Goal: Transaction & Acquisition: Purchase product/service

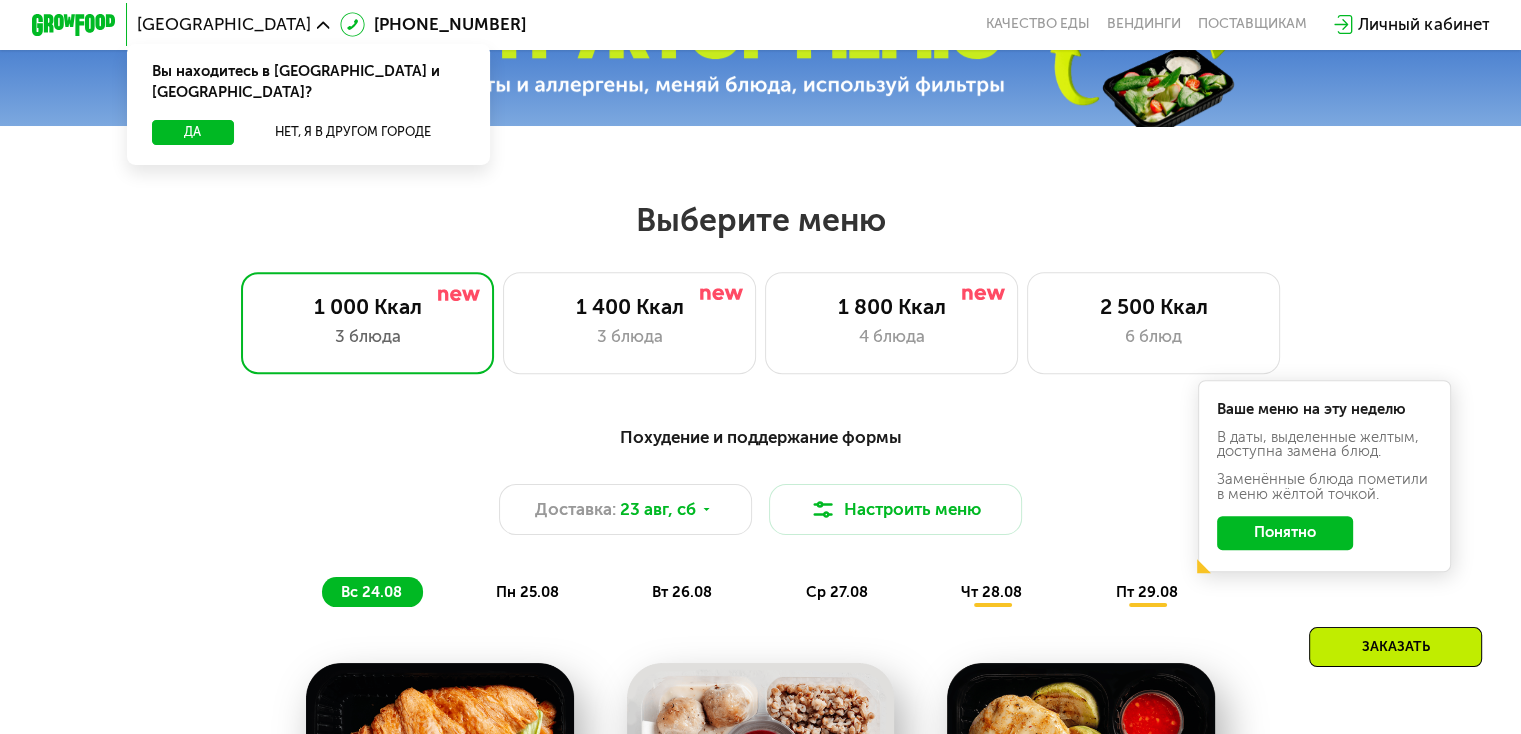
scroll to position [744, 0]
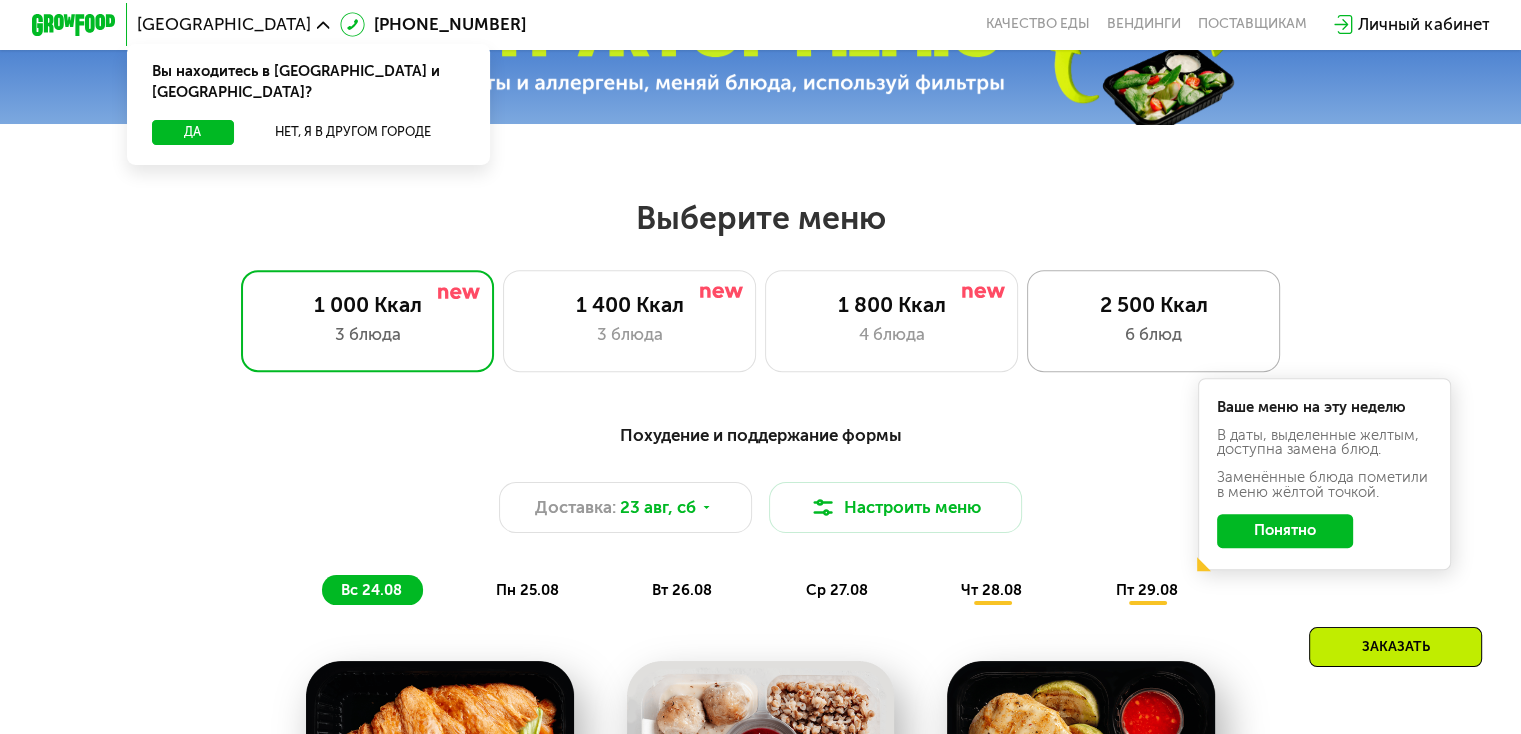
click at [1135, 347] on div "6 блюд" at bounding box center [1153, 334] width 209 height 25
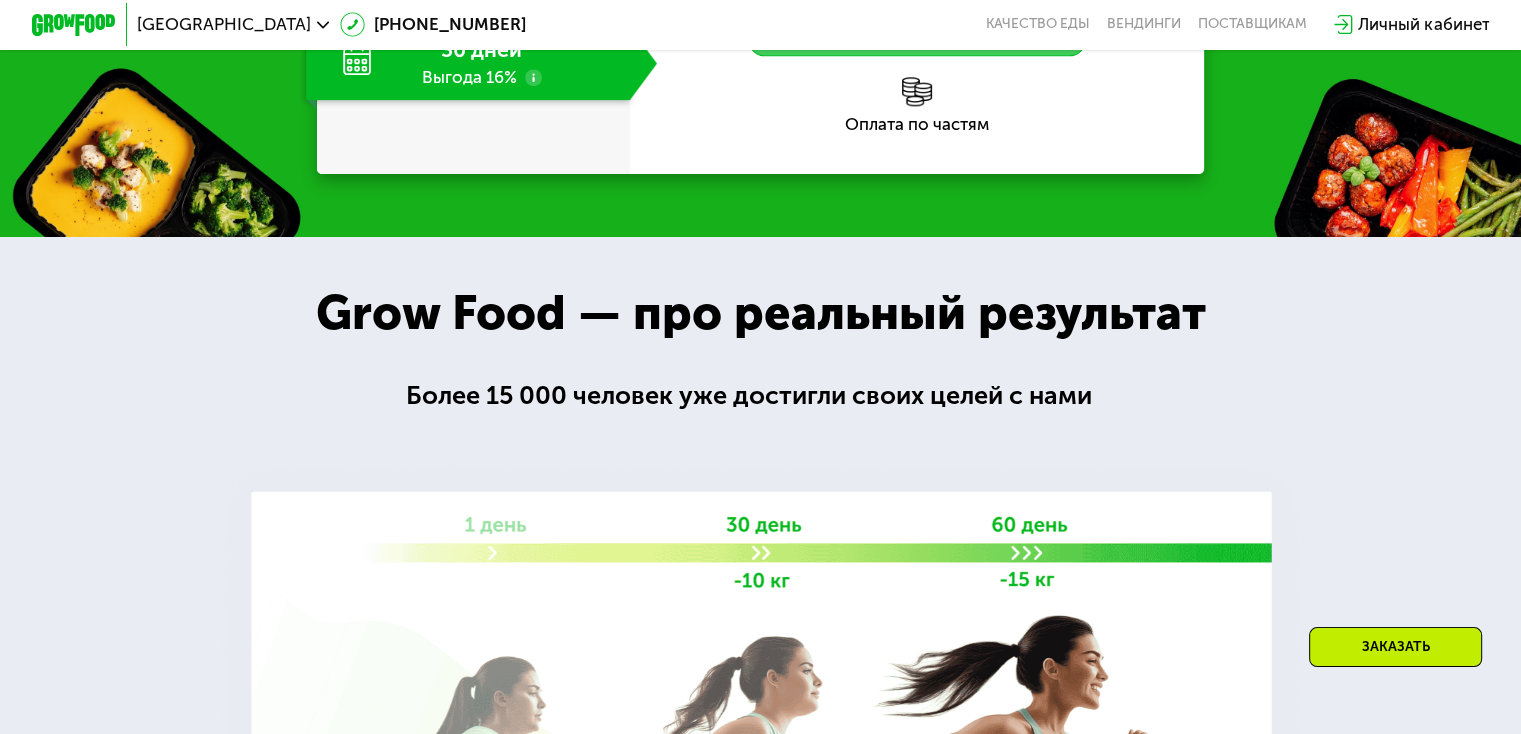
scroll to position [2507, 0]
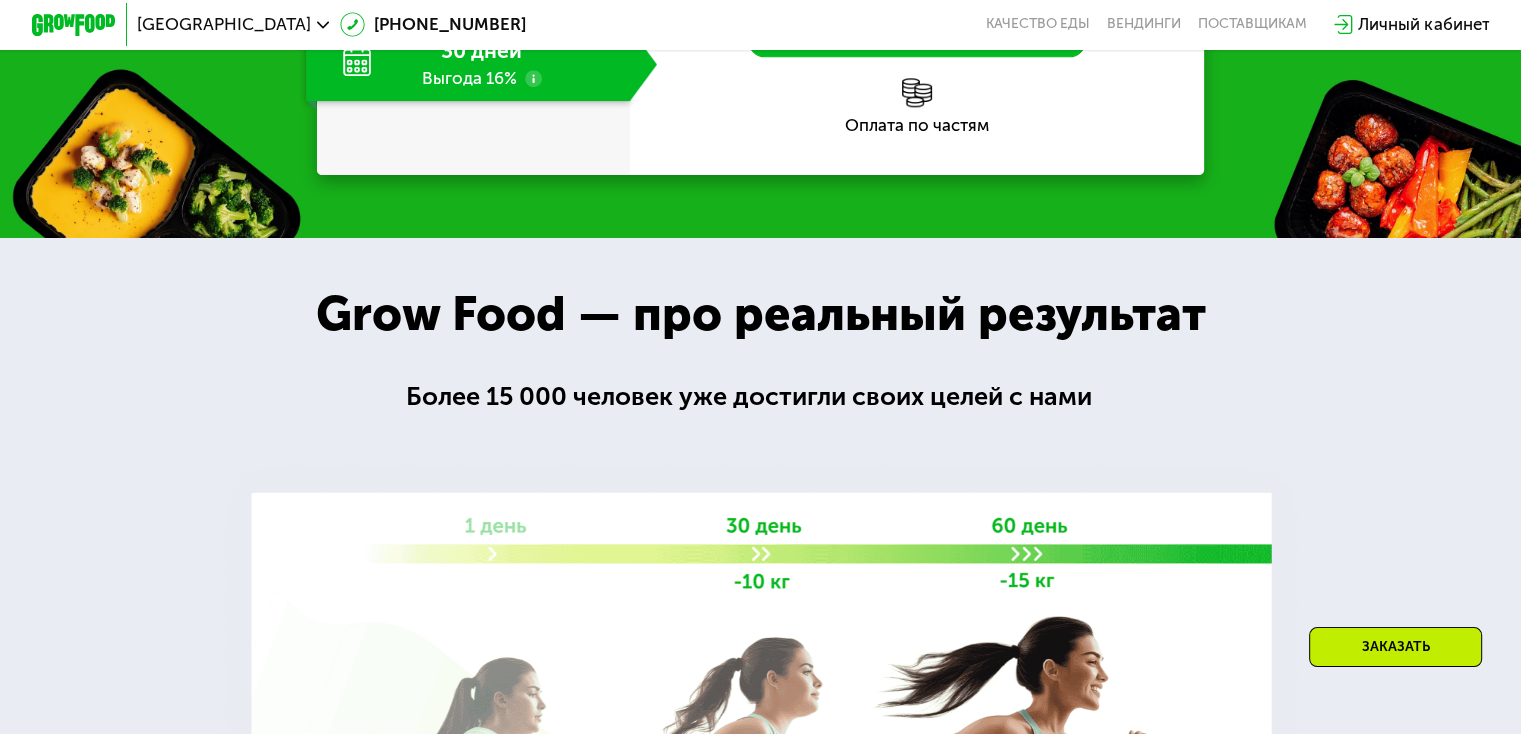
click at [457, 101] on div "30 дней Выгода 16%" at bounding box center [467, 64] width 323 height 74
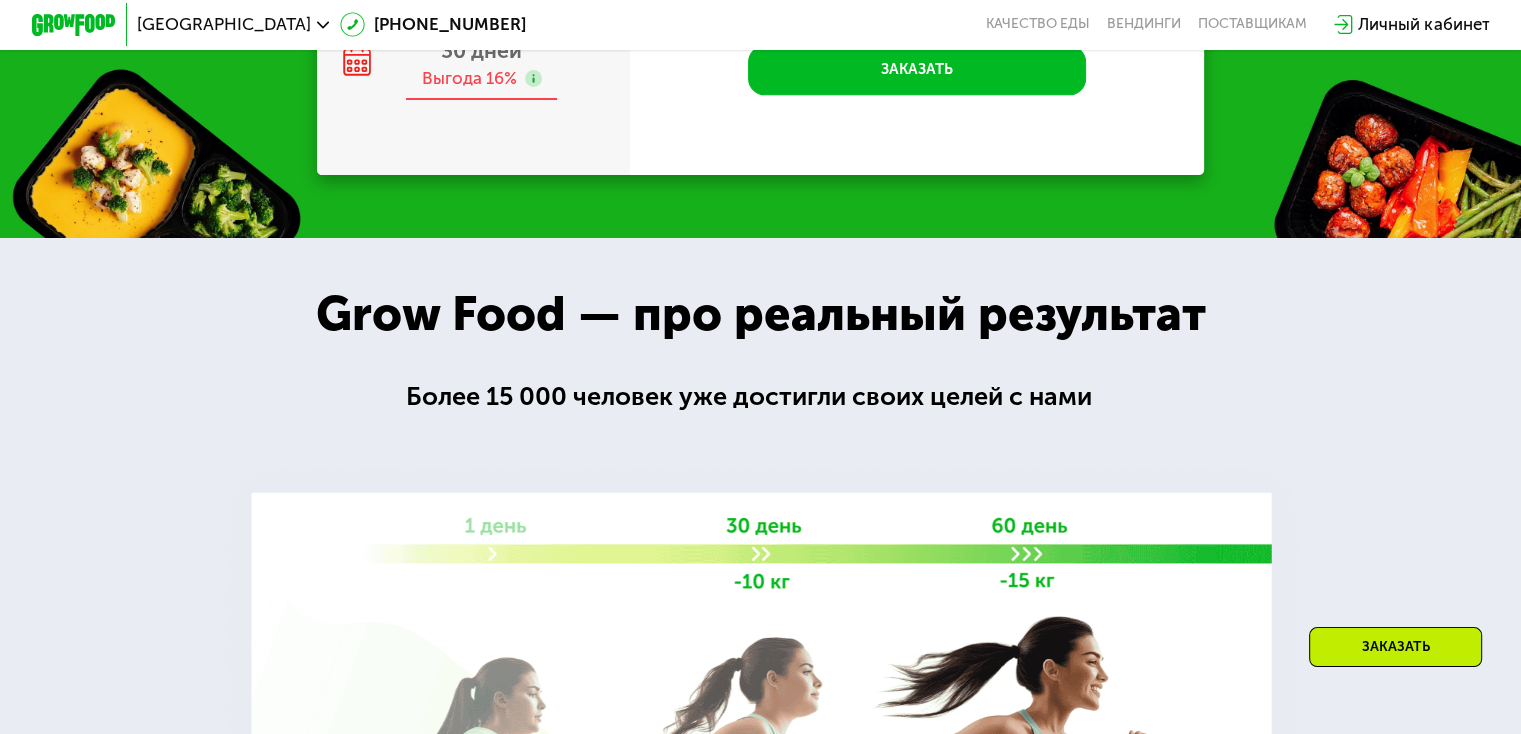
click at [449, 63] on span "30 дней" at bounding box center [481, 50] width 81 height 25
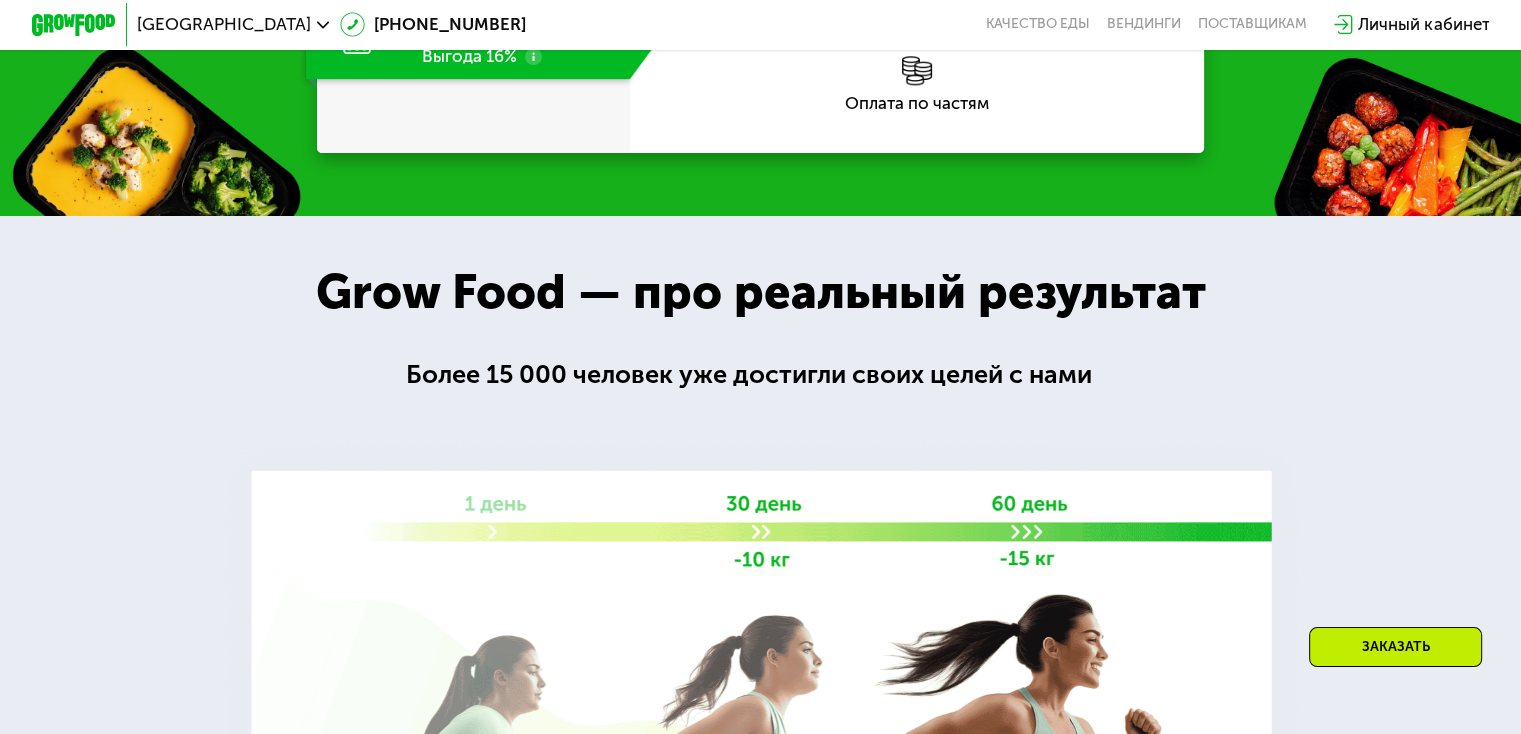
scroll to position [2531, 0]
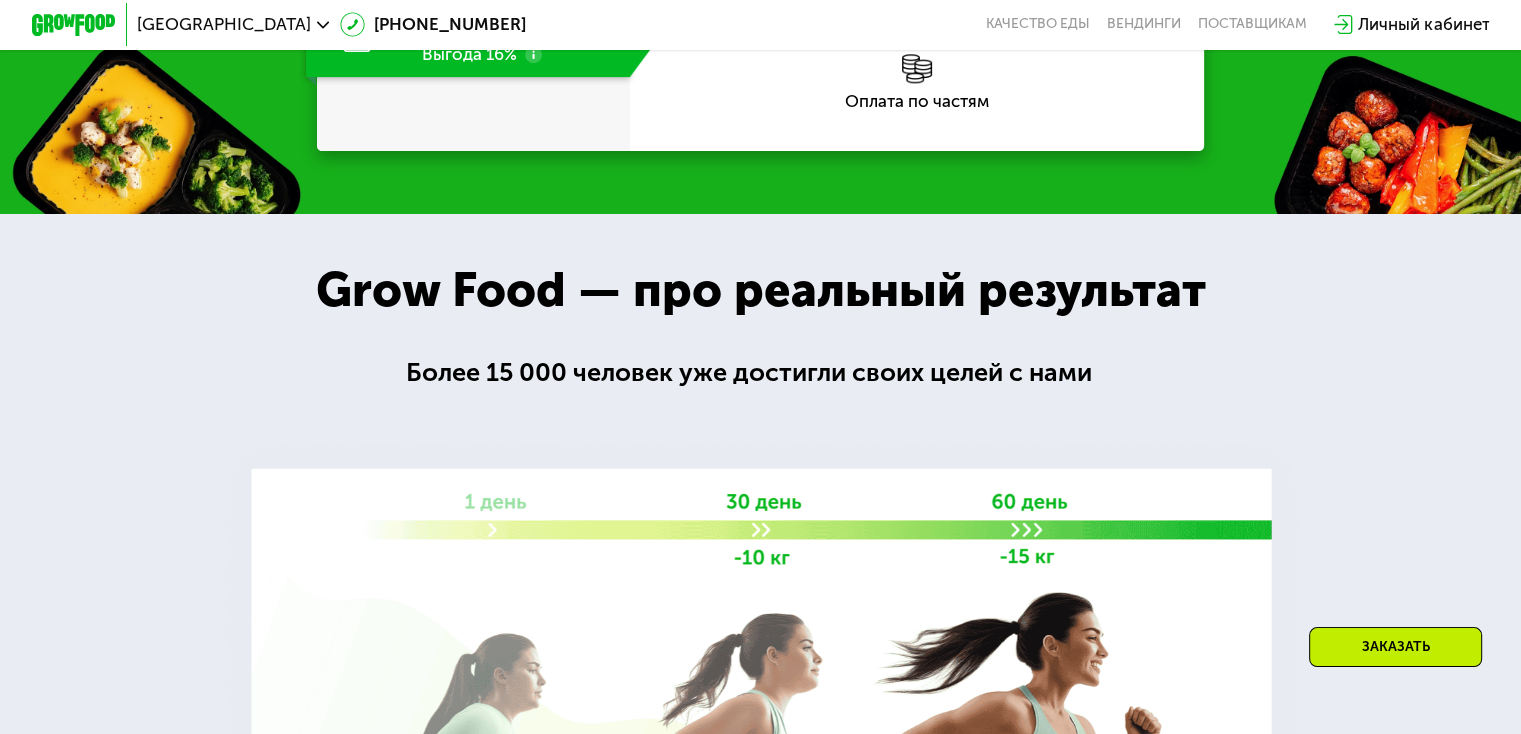
drag, startPoint x: 831, startPoint y: 216, endPoint x: 950, endPoint y: 219, distance: 119.0
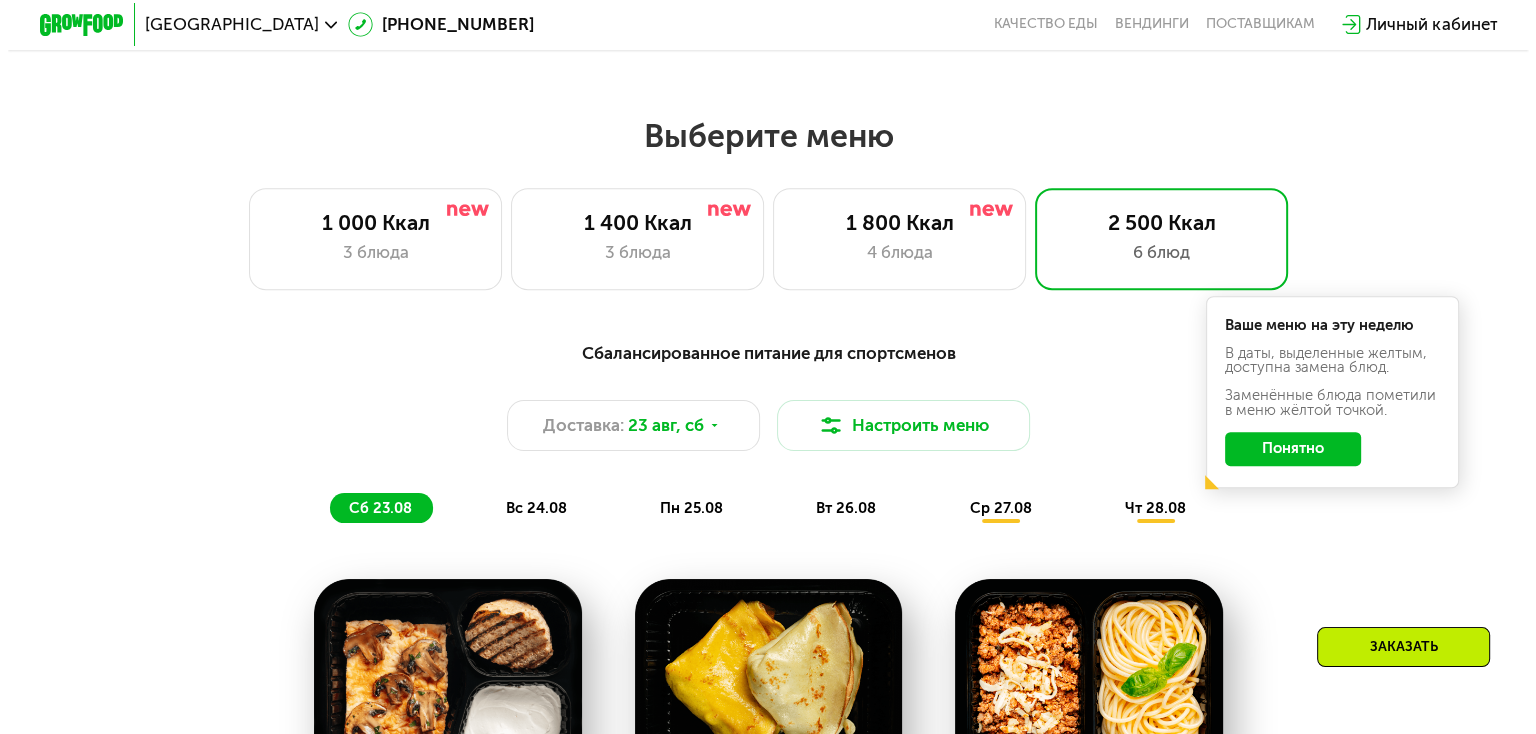
scroll to position [822, 0]
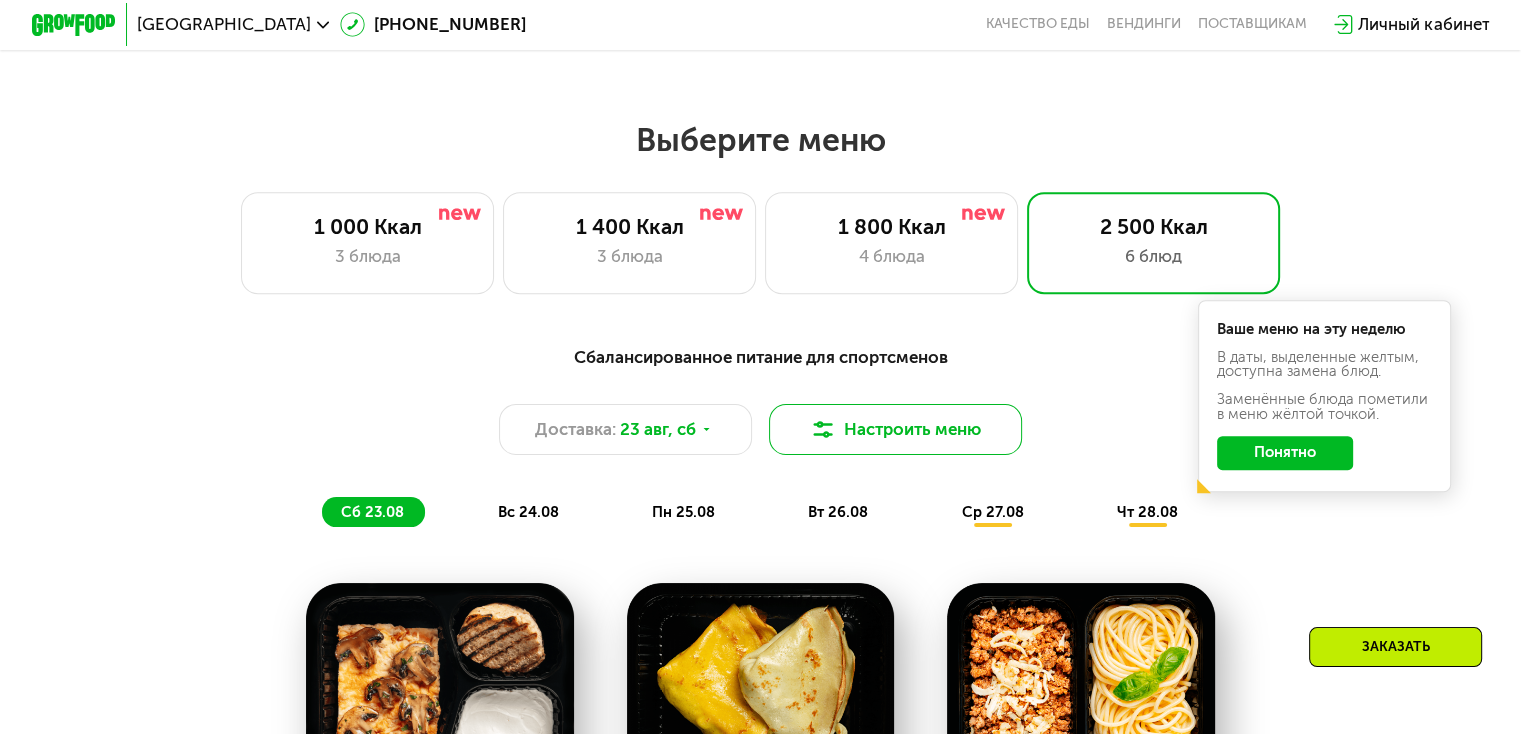
click at [821, 432] on img at bounding box center [822, 429] width 25 height 25
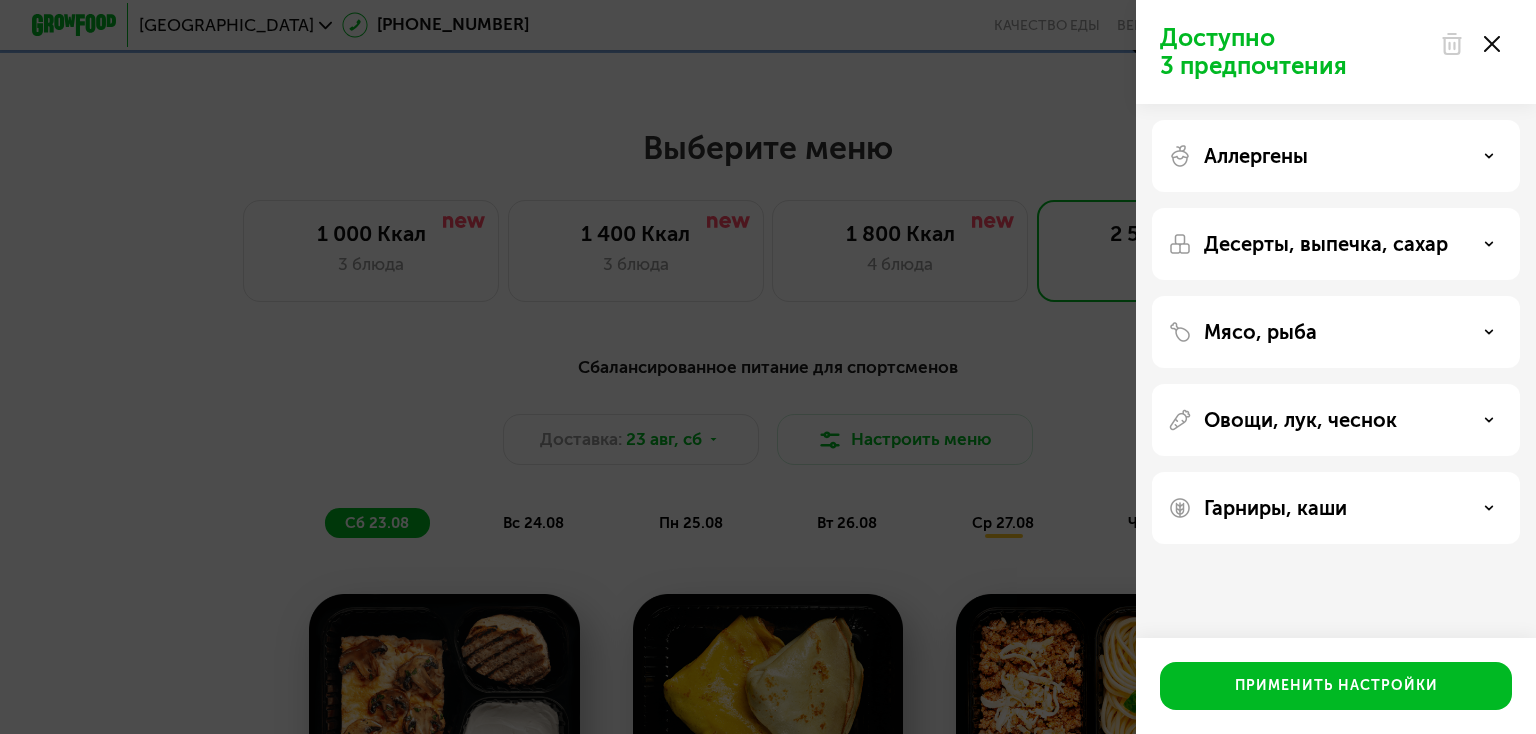
click at [1311, 154] on div "Аллергены" at bounding box center [1336, 156] width 336 height 24
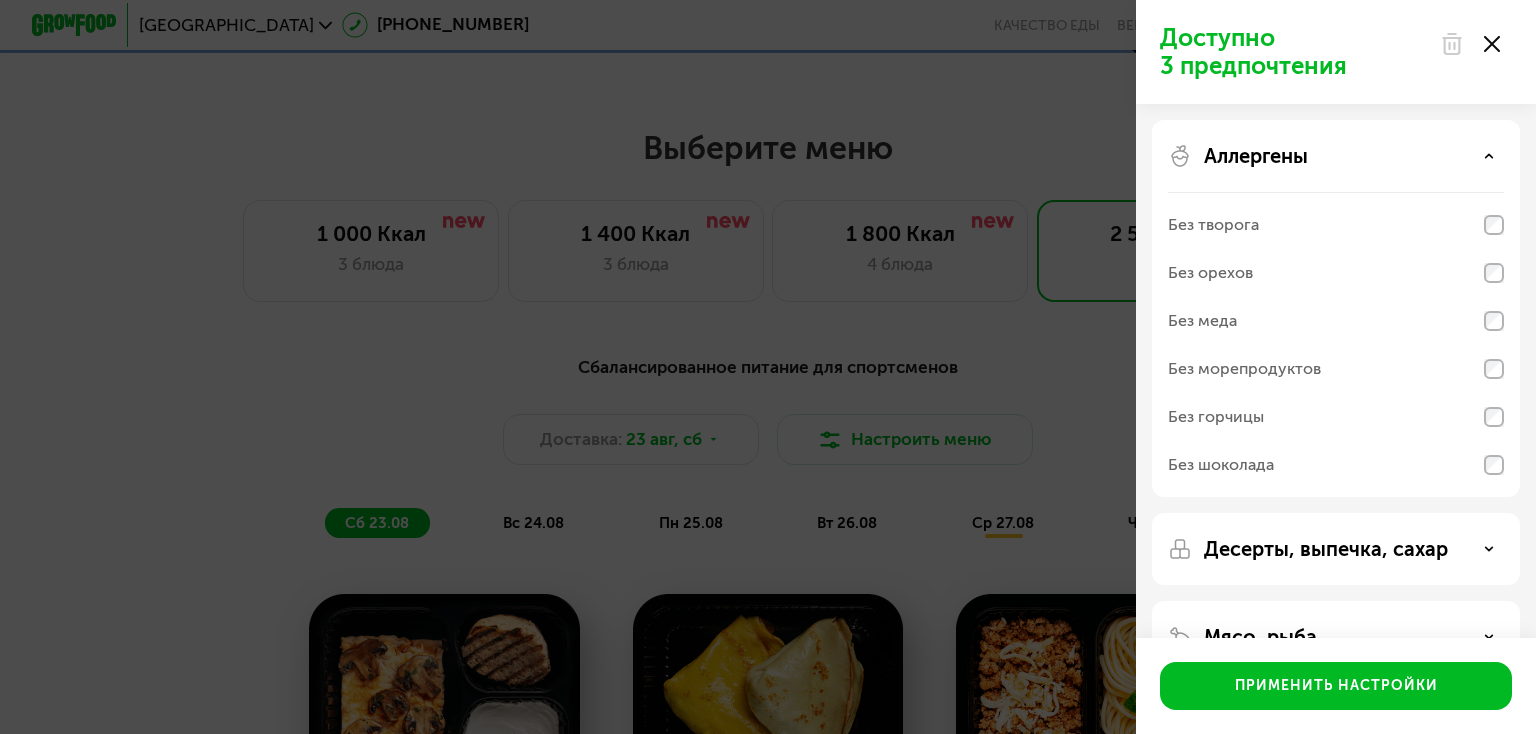
click at [1257, 513] on div "Аллергены Без творога Без орехов Без меда Без морепродуктов Без горчицы Без шок…" at bounding box center [1336, 549] width 368 height 72
click at [1267, 161] on p "Аллергены" at bounding box center [1256, 156] width 104 height 24
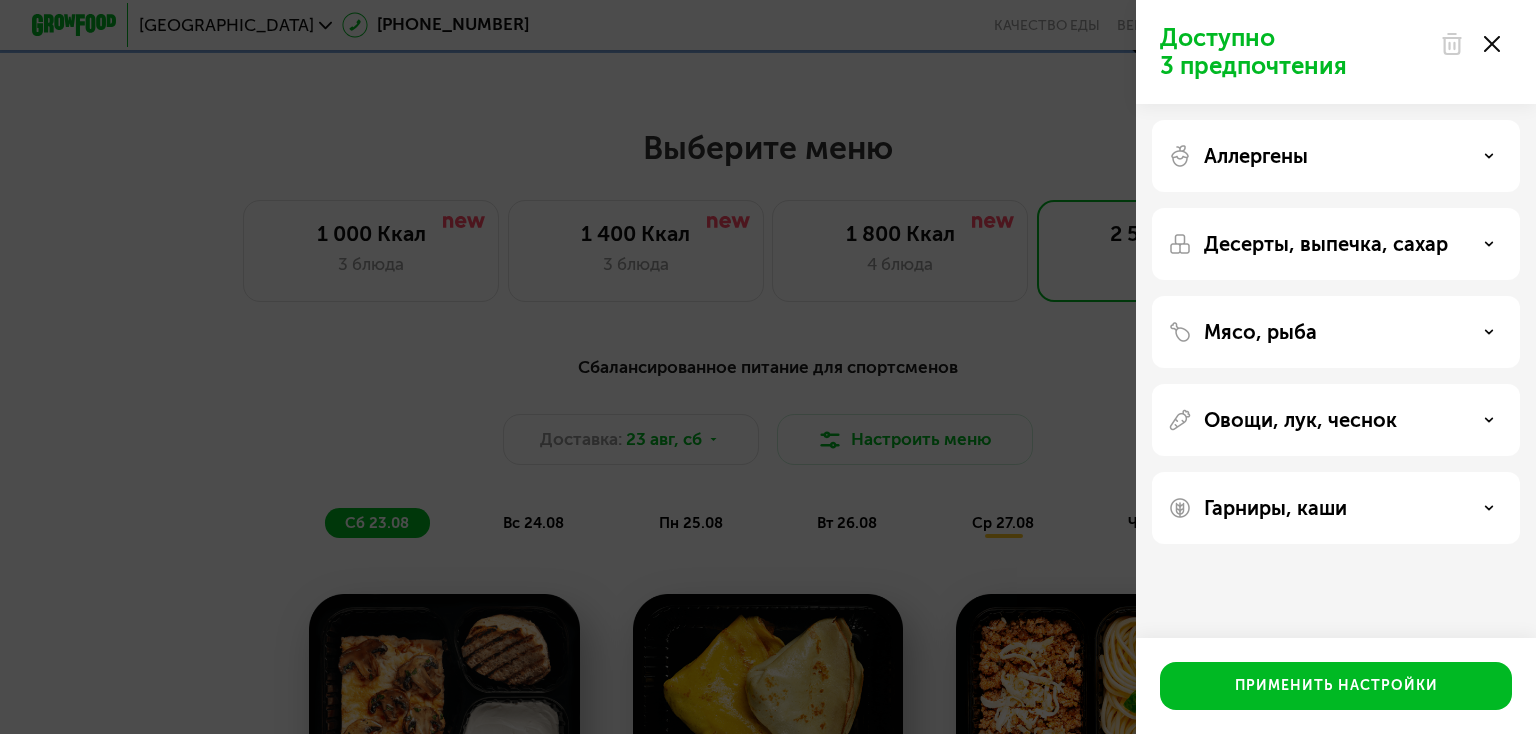
click at [1257, 249] on p "Десерты, выпечка, сахар" at bounding box center [1326, 244] width 244 height 24
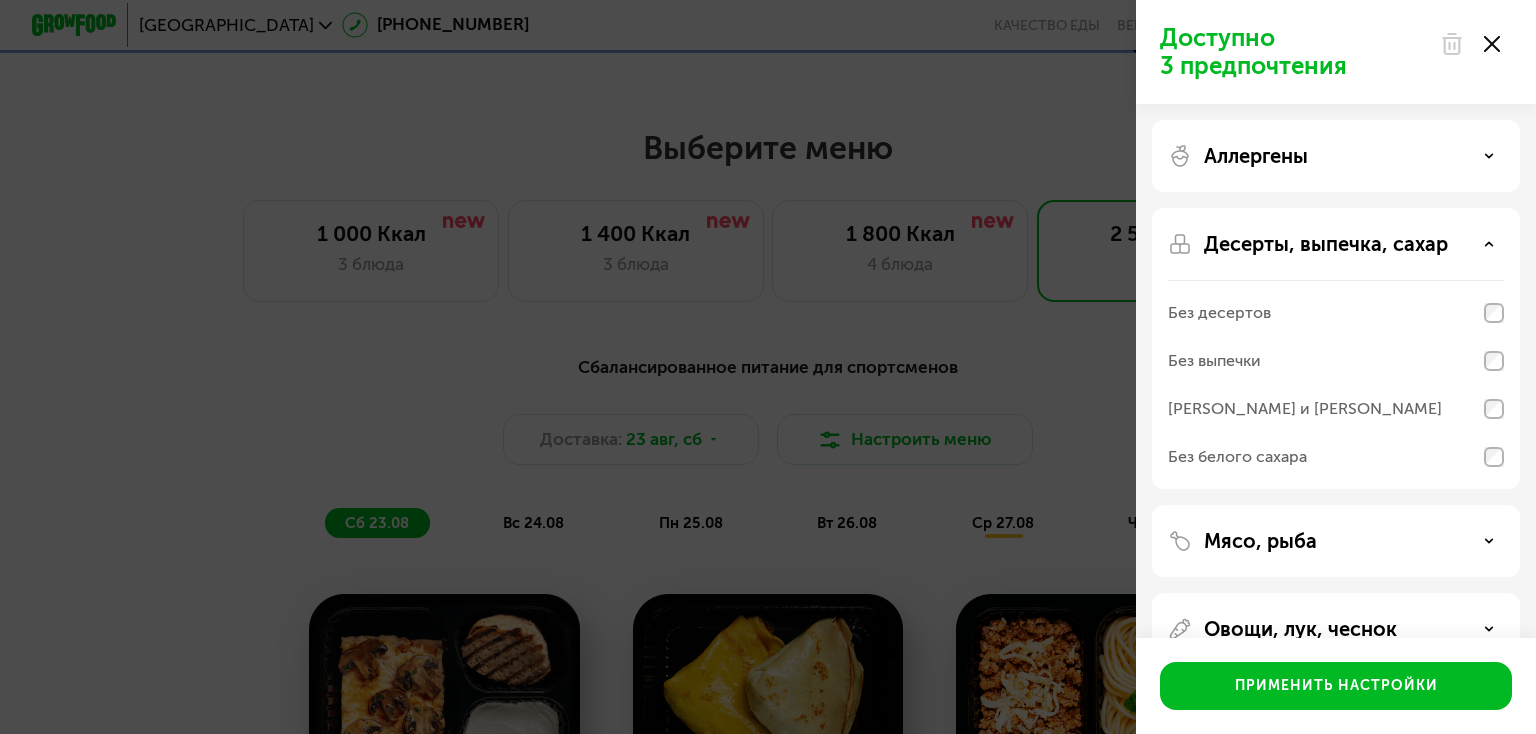
click at [1257, 249] on p "Десерты, выпечка, сахар" at bounding box center [1326, 244] width 244 height 24
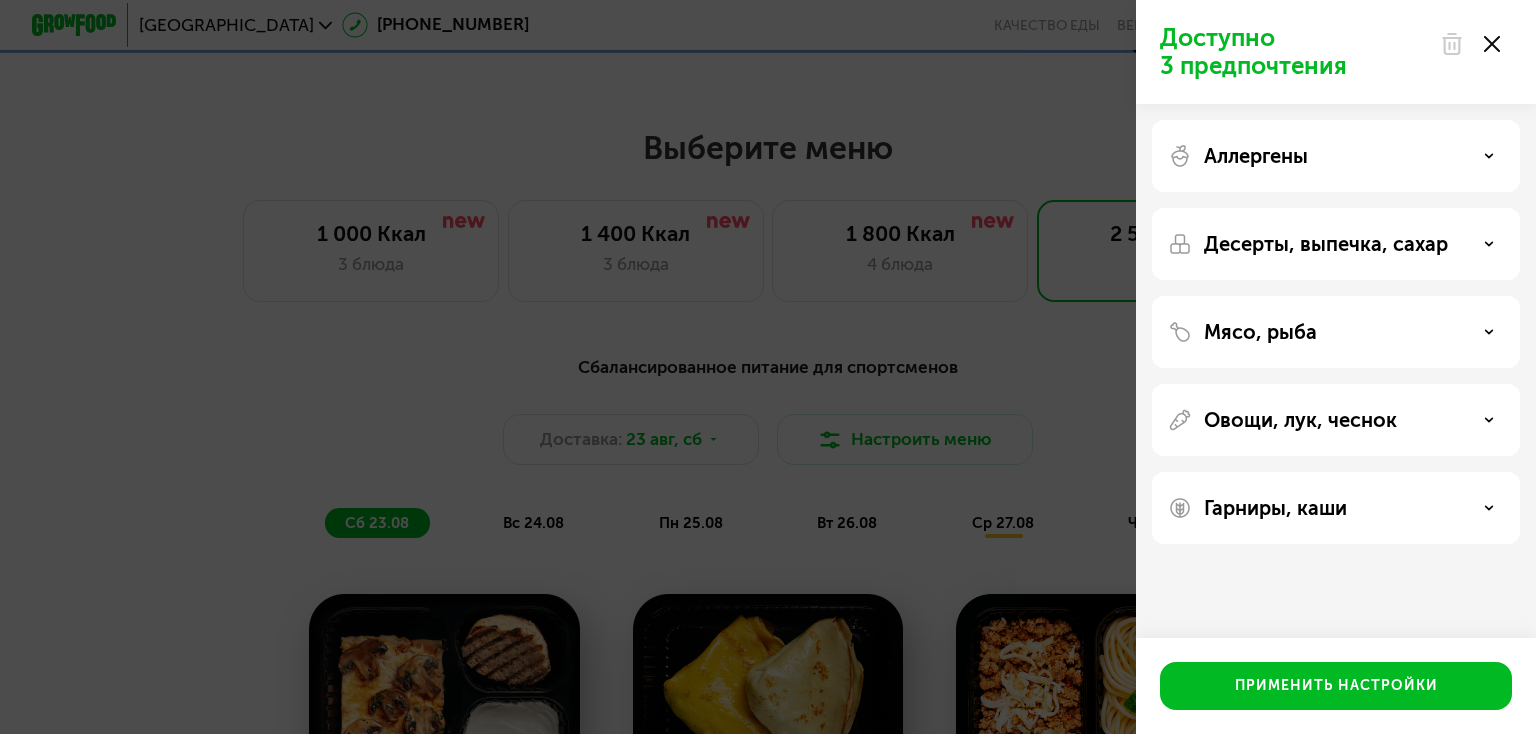
click at [1242, 333] on p "Мясо, рыба" at bounding box center [1260, 332] width 113 height 24
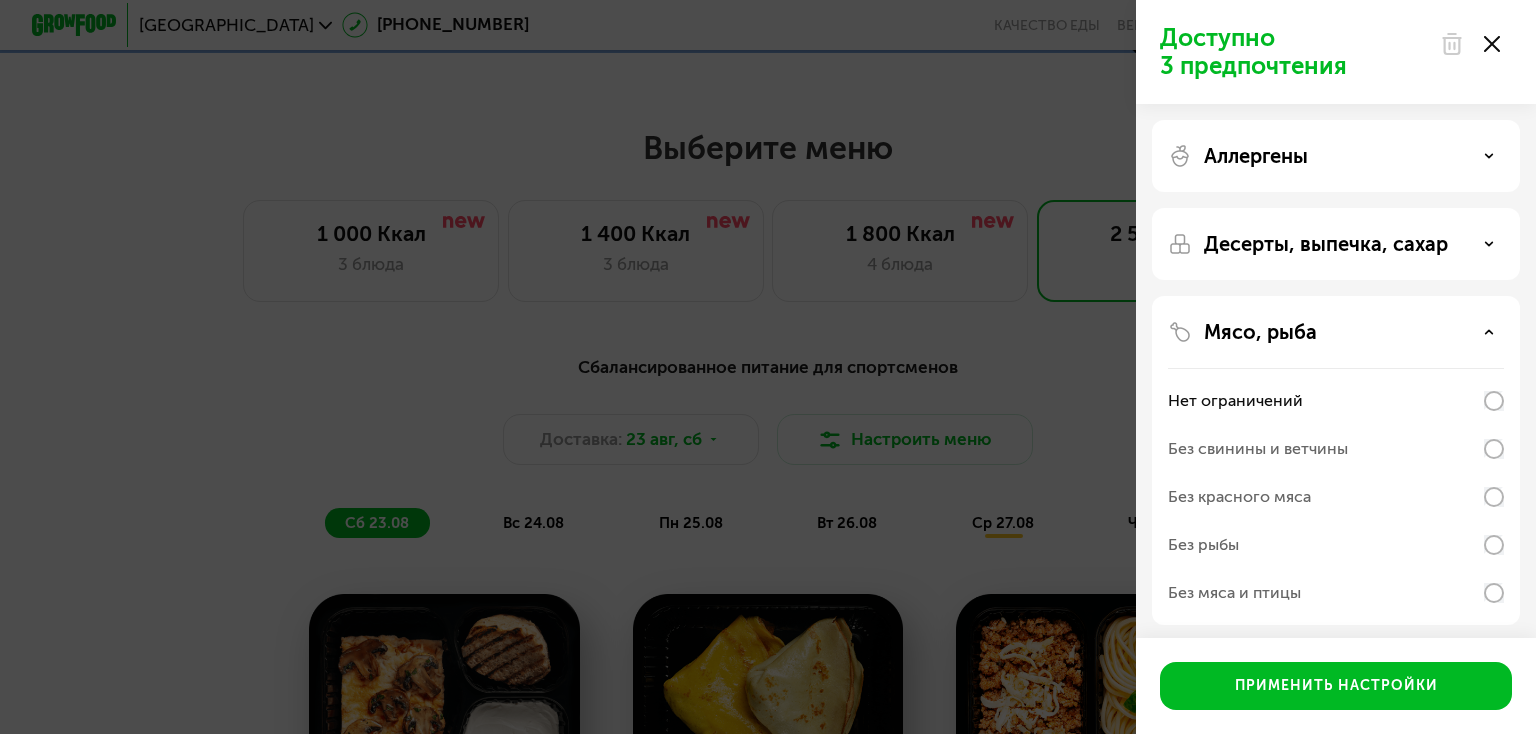
click at [1224, 548] on div "Без рыбы" at bounding box center [1203, 545] width 71 height 24
click at [1305, 327] on p "Мясо, рыба" at bounding box center [1260, 332] width 113 height 24
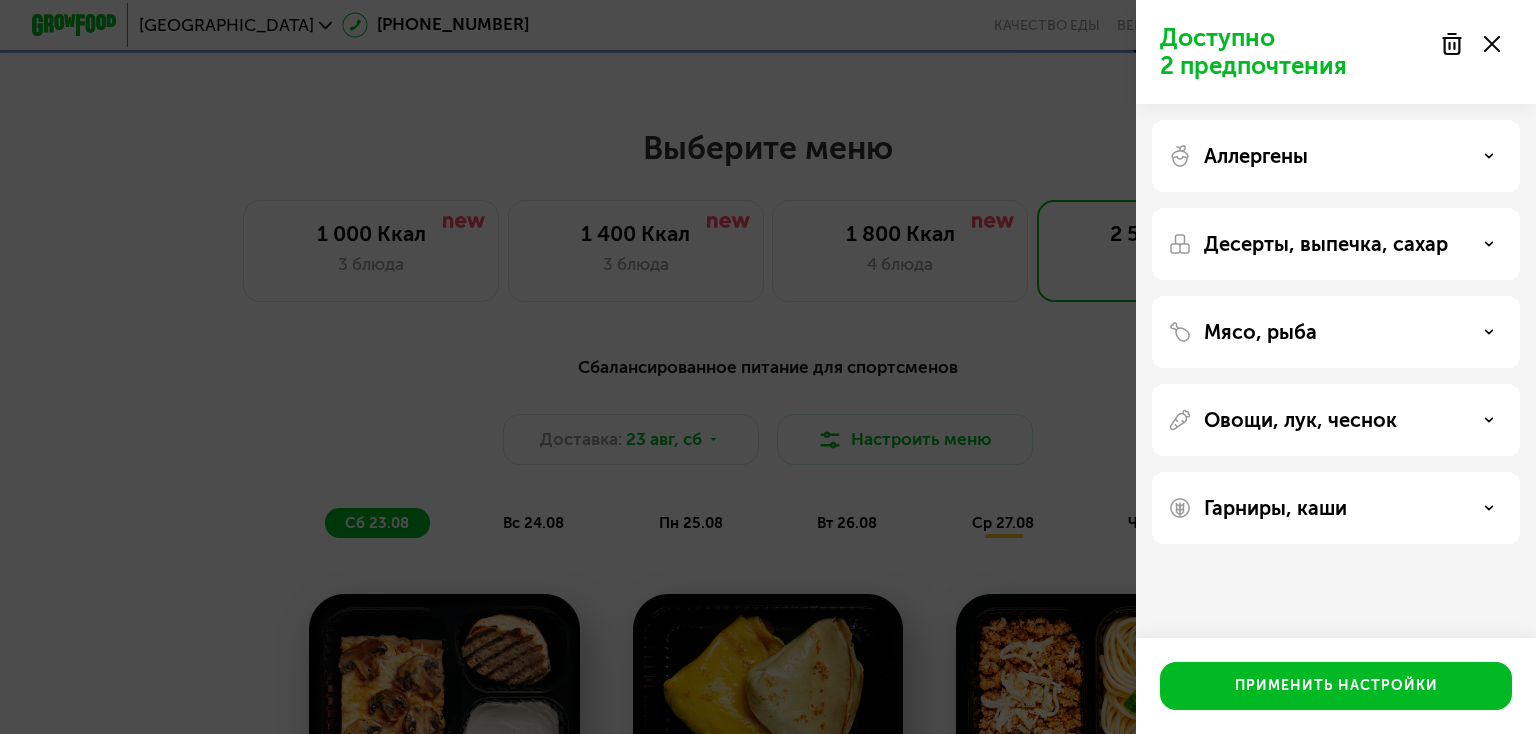
click at [1283, 427] on p "Овощи, лук, чеснок" at bounding box center [1300, 420] width 193 height 24
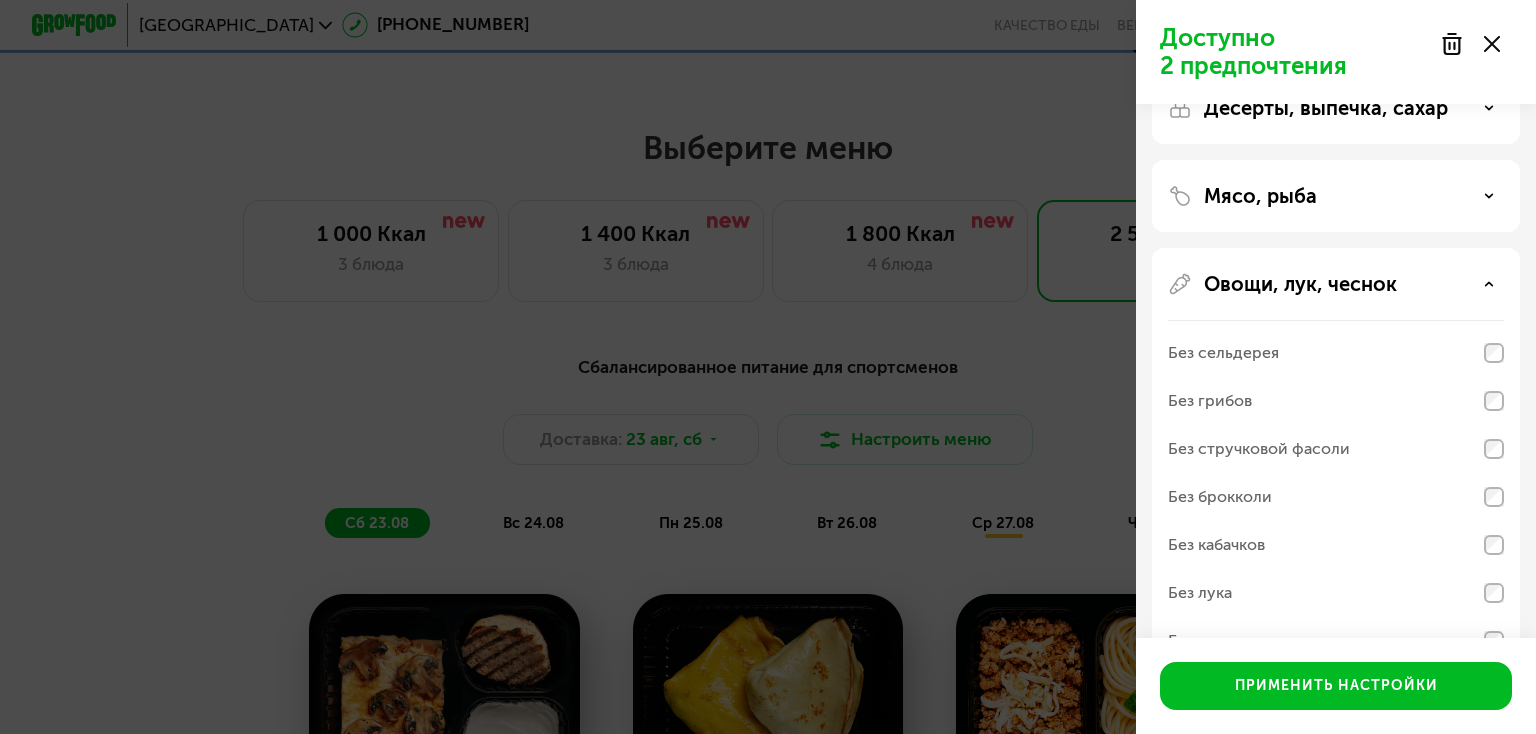
scroll to position [148, 0]
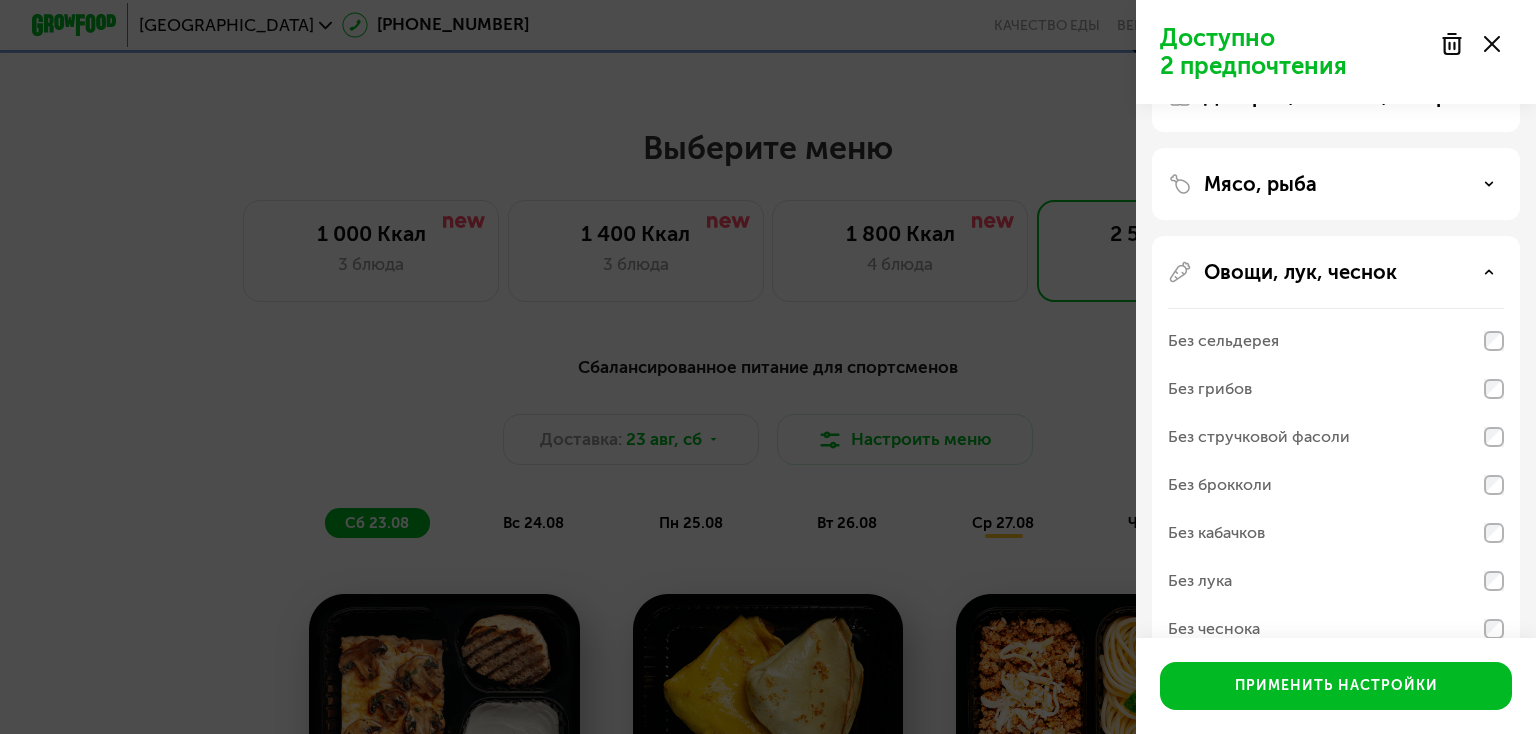
click at [1296, 365] on div "Без сельдерея" at bounding box center [1336, 389] width 336 height 48
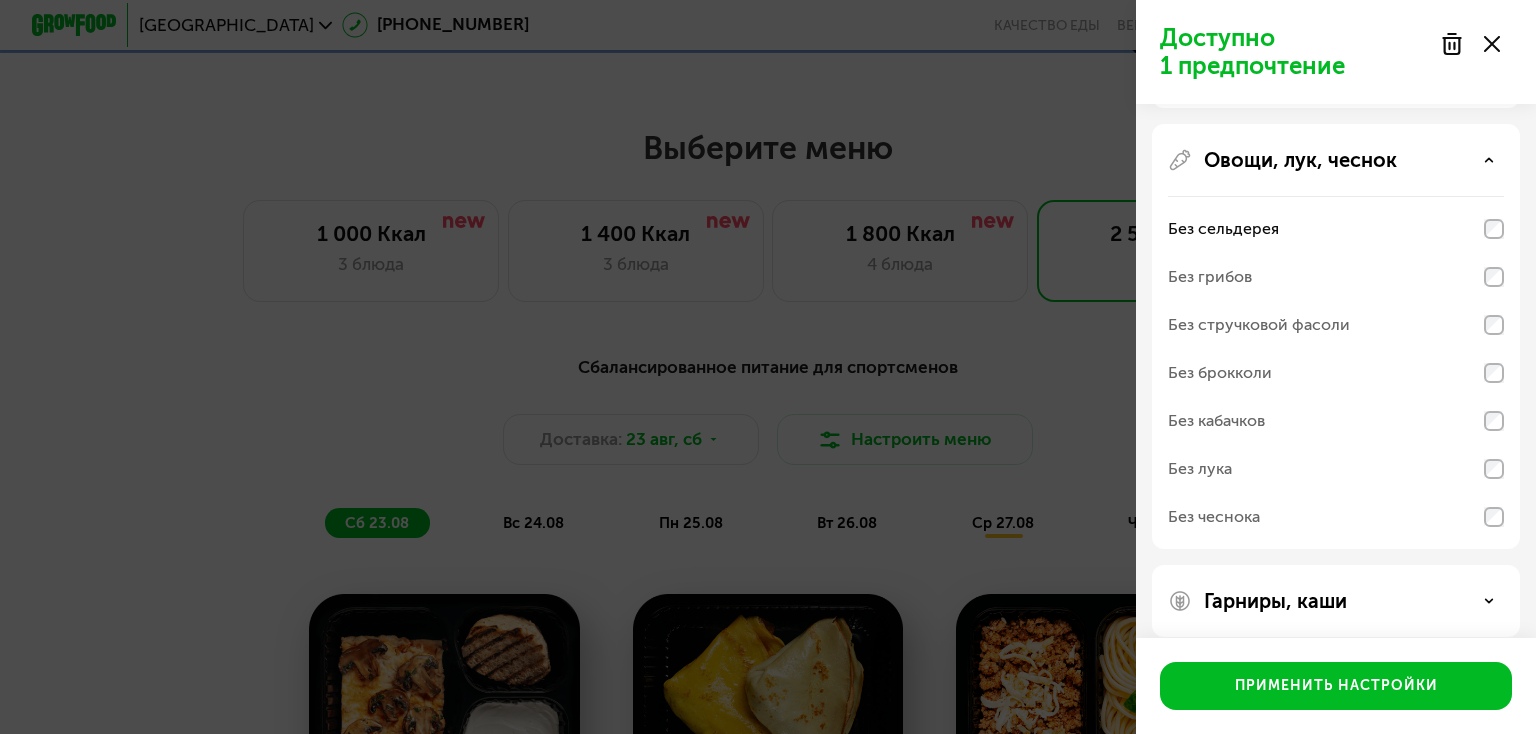
scroll to position [270, 0]
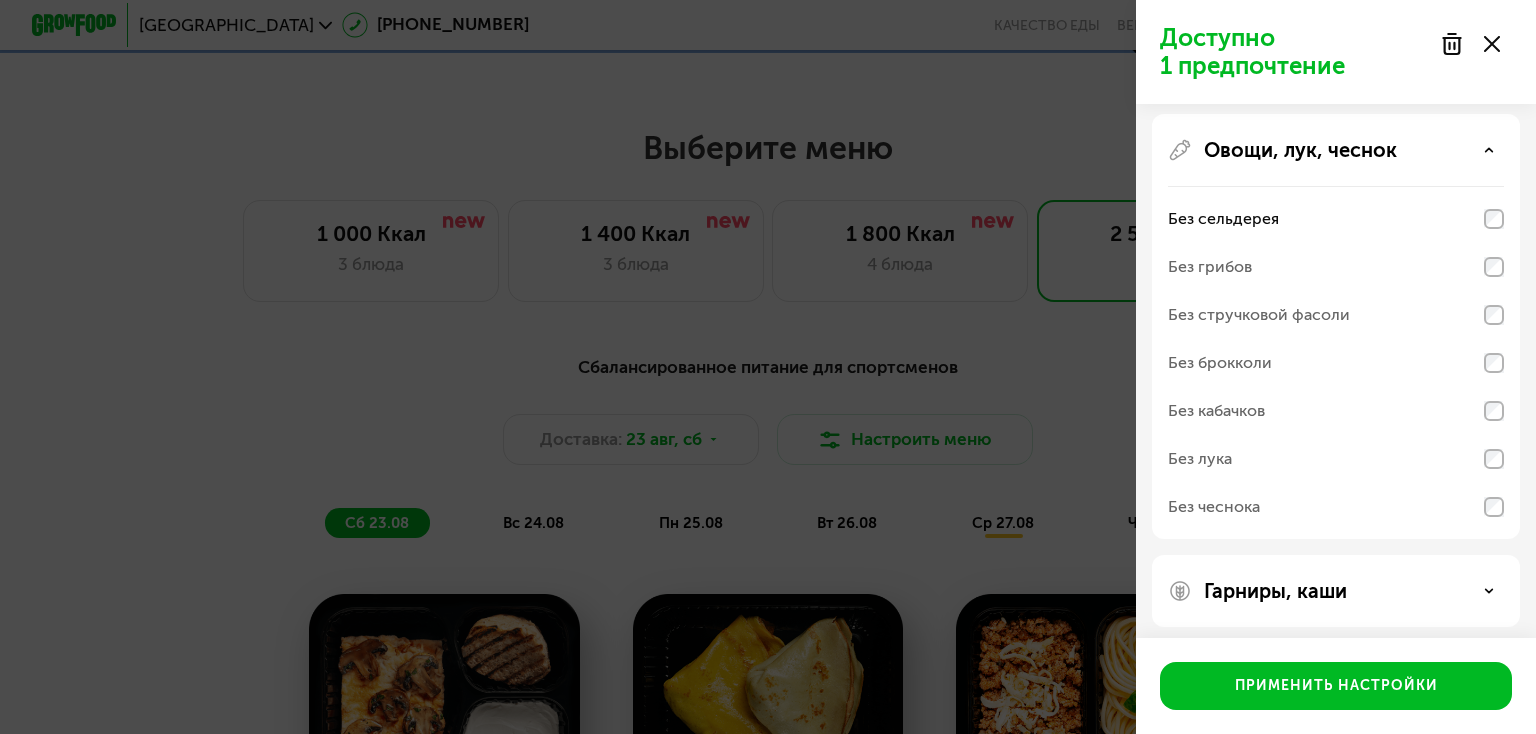
click at [1305, 318] on div "Без стручковой фасоли" at bounding box center [1259, 315] width 182 height 24
click at [1268, 435] on div "Без кабачков" at bounding box center [1336, 459] width 336 height 48
click at [1278, 435] on div "Без кабачков" at bounding box center [1336, 459] width 336 height 48
click at [1330, 435] on div "Без кабачков" at bounding box center [1336, 459] width 336 height 48
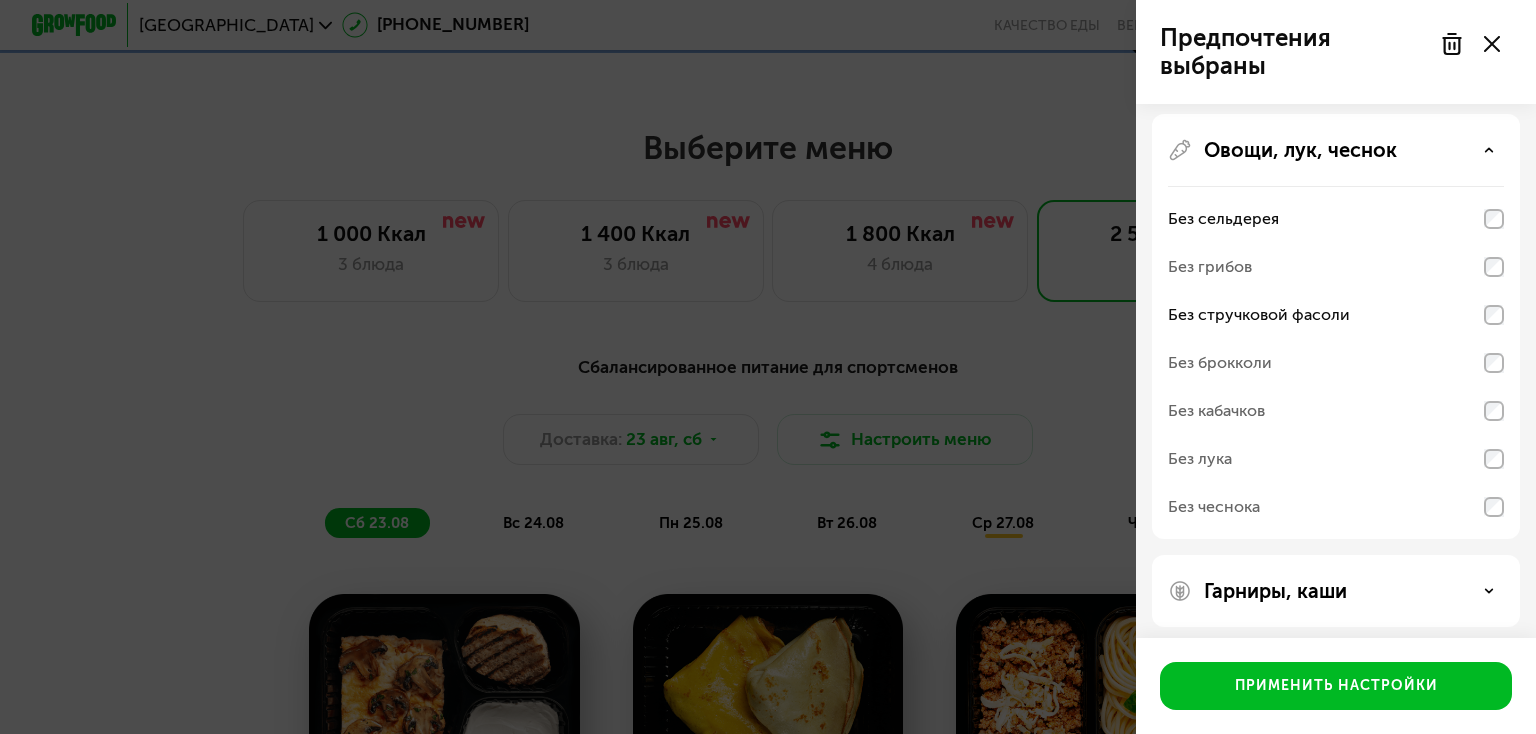
click at [1381, 320] on div "Без стручковой фасоли" at bounding box center [1336, 315] width 336 height 48
click at [1381, 339] on div "Без стручковой фасоли" at bounding box center [1336, 363] width 336 height 48
click at [1312, 321] on div "Без стручковой фасоли" at bounding box center [1259, 315] width 182 height 24
click at [1277, 435] on div "Без кабачков" at bounding box center [1336, 459] width 336 height 48
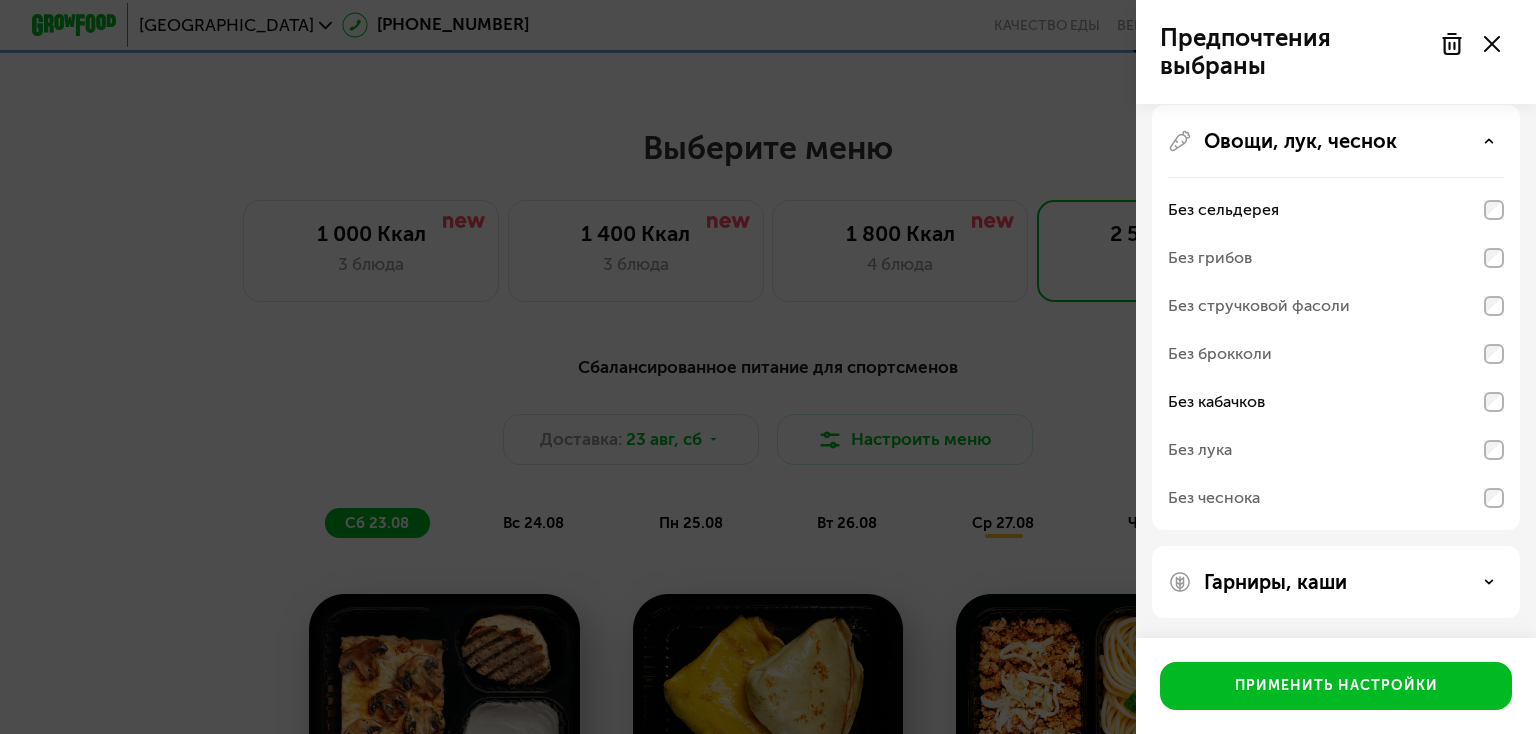
click at [1283, 580] on p "Гарниры, каши" at bounding box center [1275, 582] width 143 height 24
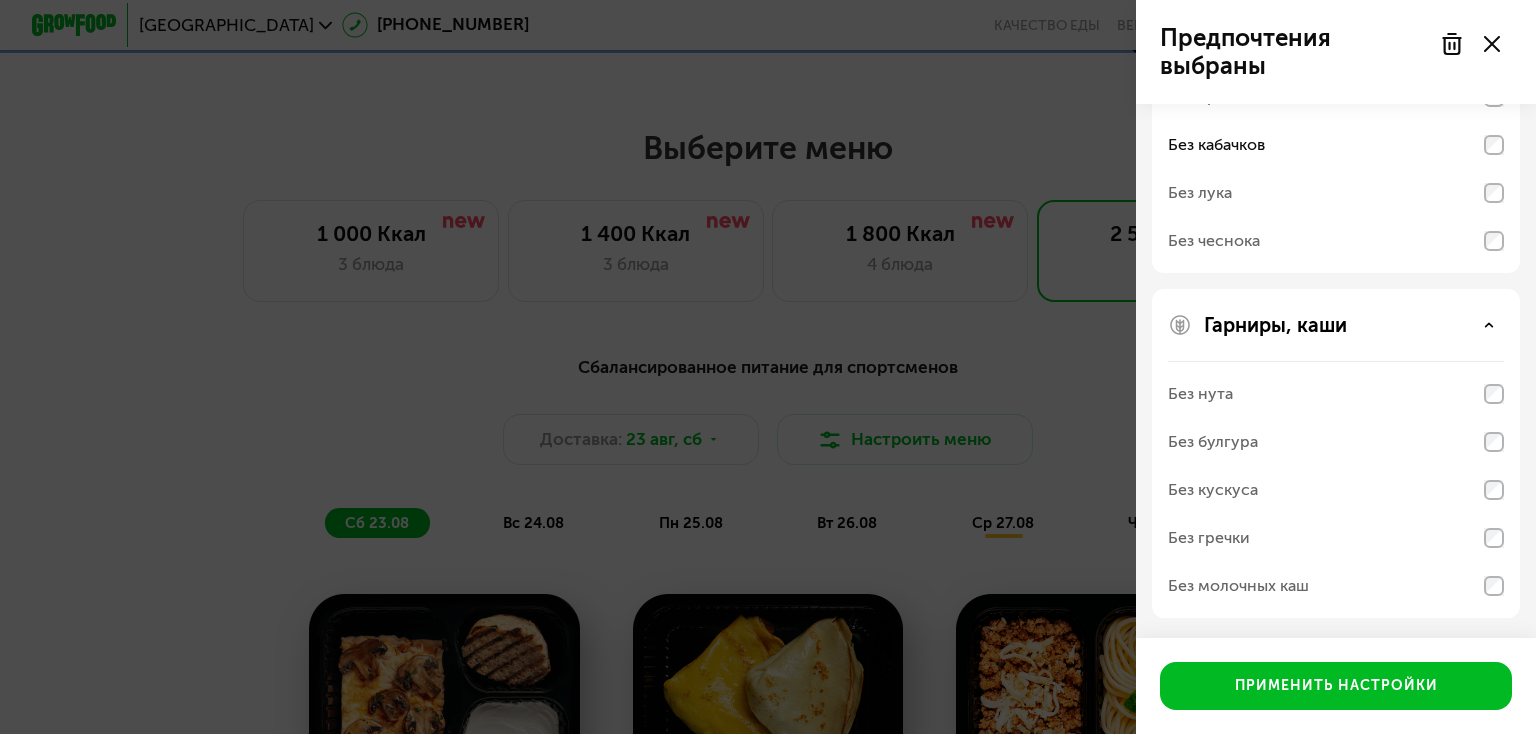
click at [1238, 577] on div "Без молочных каш" at bounding box center [1238, 586] width 141 height 24
click at [1287, 586] on div "Без молочных каш" at bounding box center [1238, 586] width 141 height 24
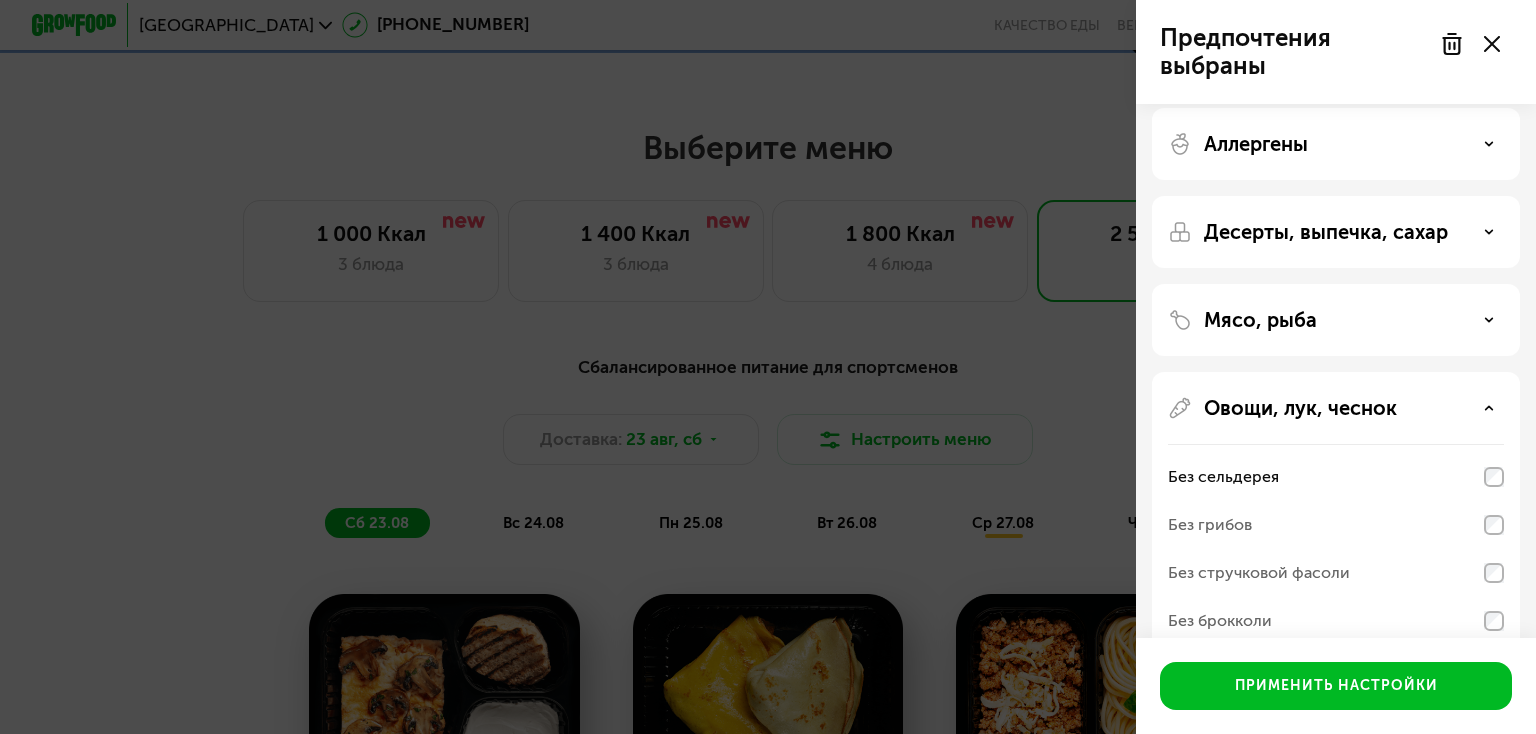
scroll to position [0, 0]
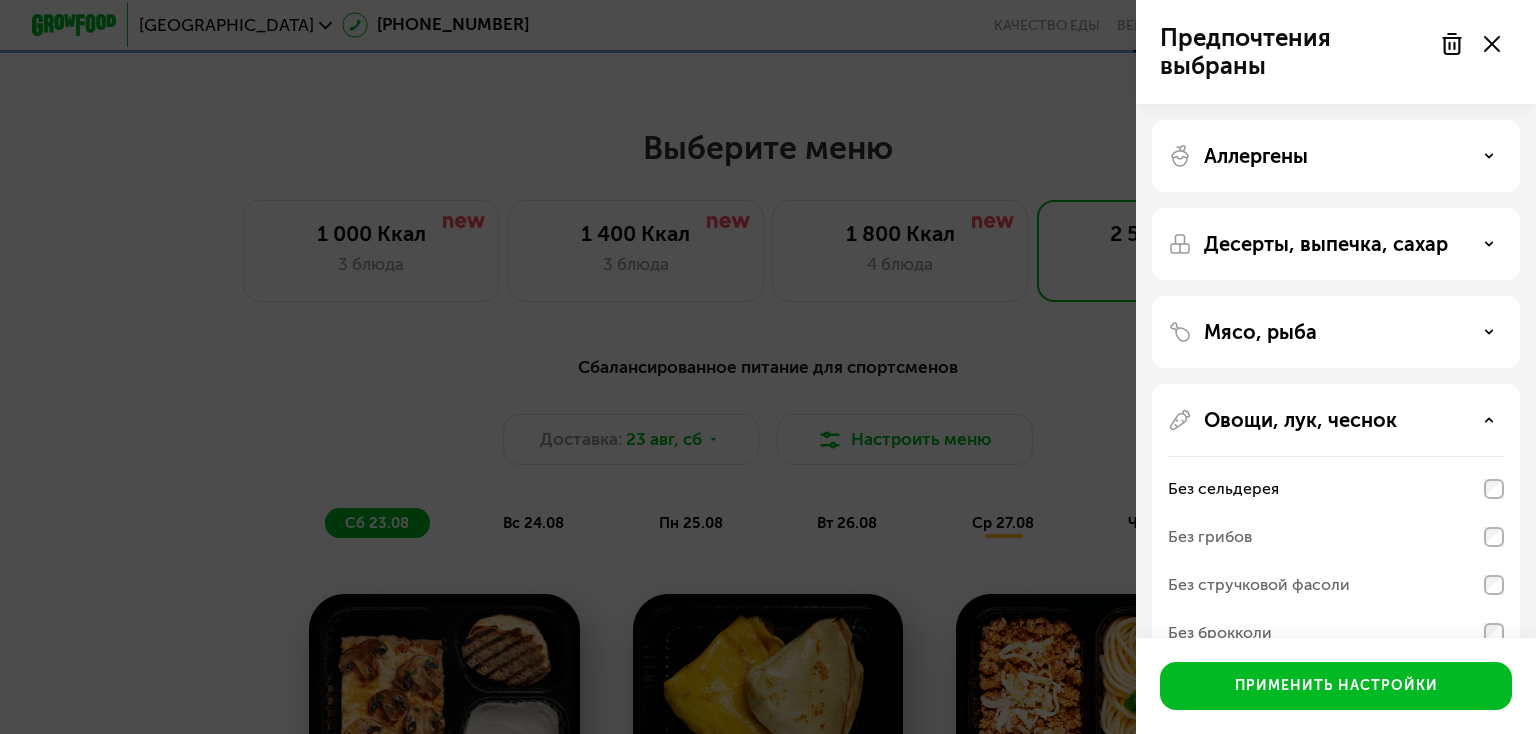
click at [1276, 323] on p "Мясо, рыба" at bounding box center [1260, 332] width 113 height 24
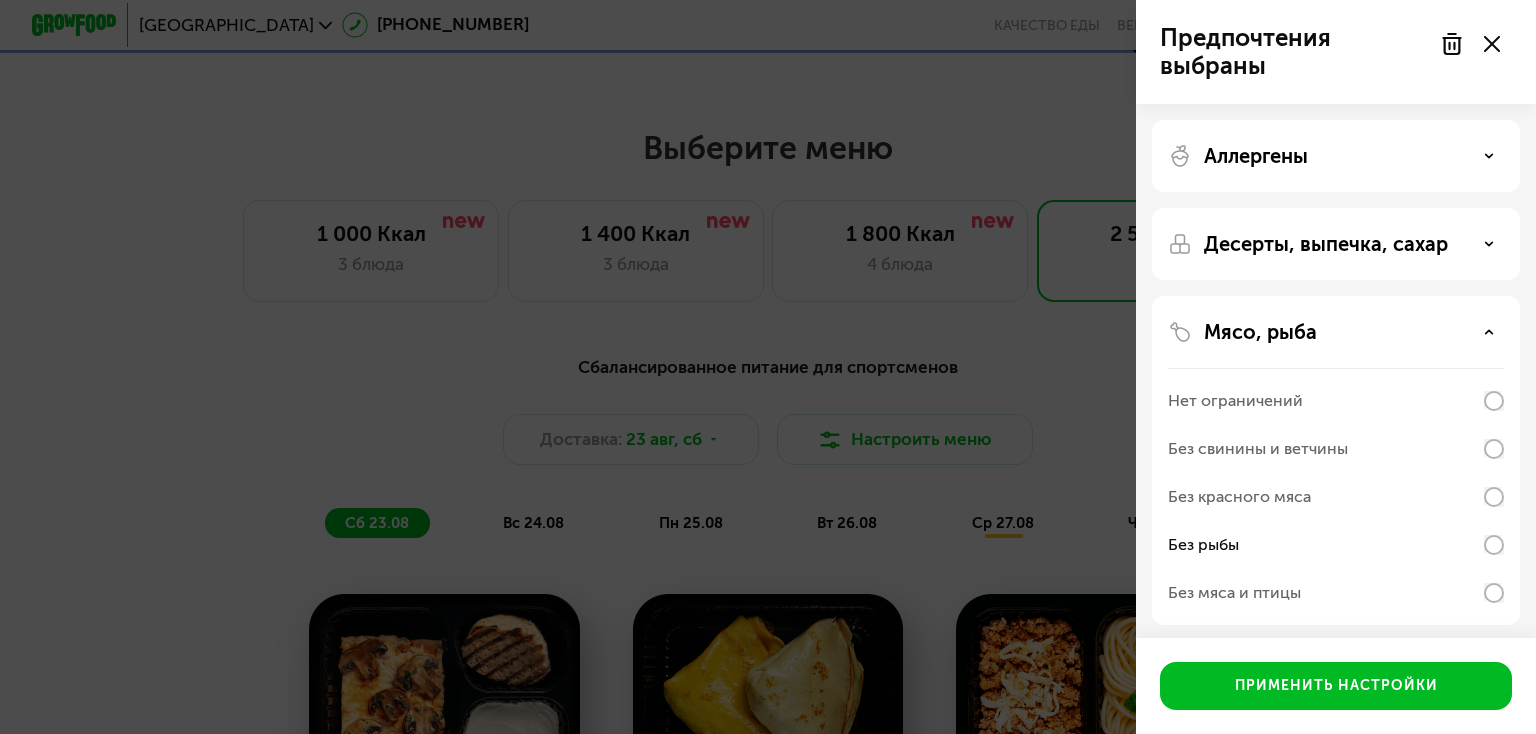
click at [1208, 542] on div "Без рыбы" at bounding box center [1203, 545] width 71 height 24
click at [1336, 387] on div "Нет ограничений" at bounding box center [1336, 401] width 336 height 48
click at [1338, 335] on div "Мясо, рыба" at bounding box center [1336, 332] width 336 height 24
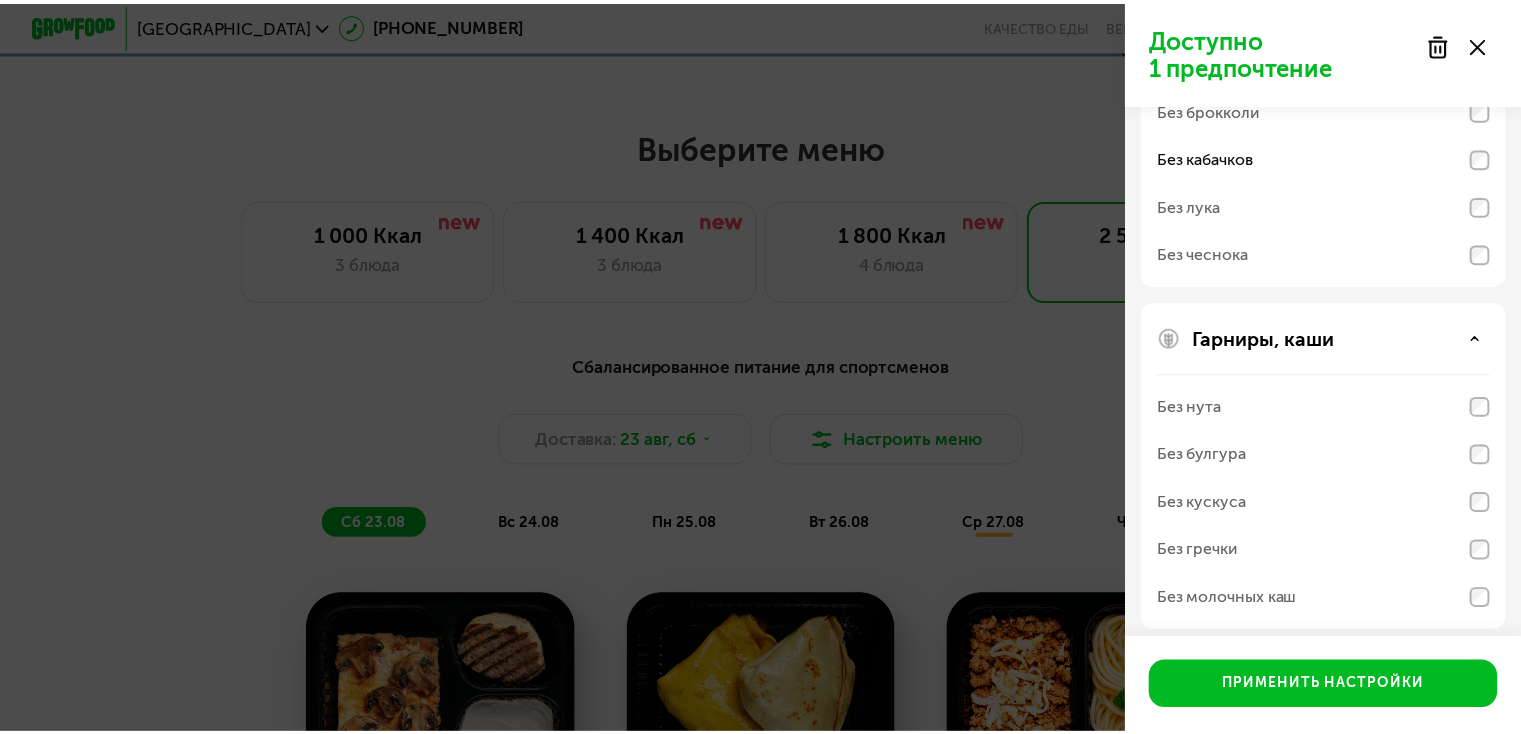
scroll to position [531, 0]
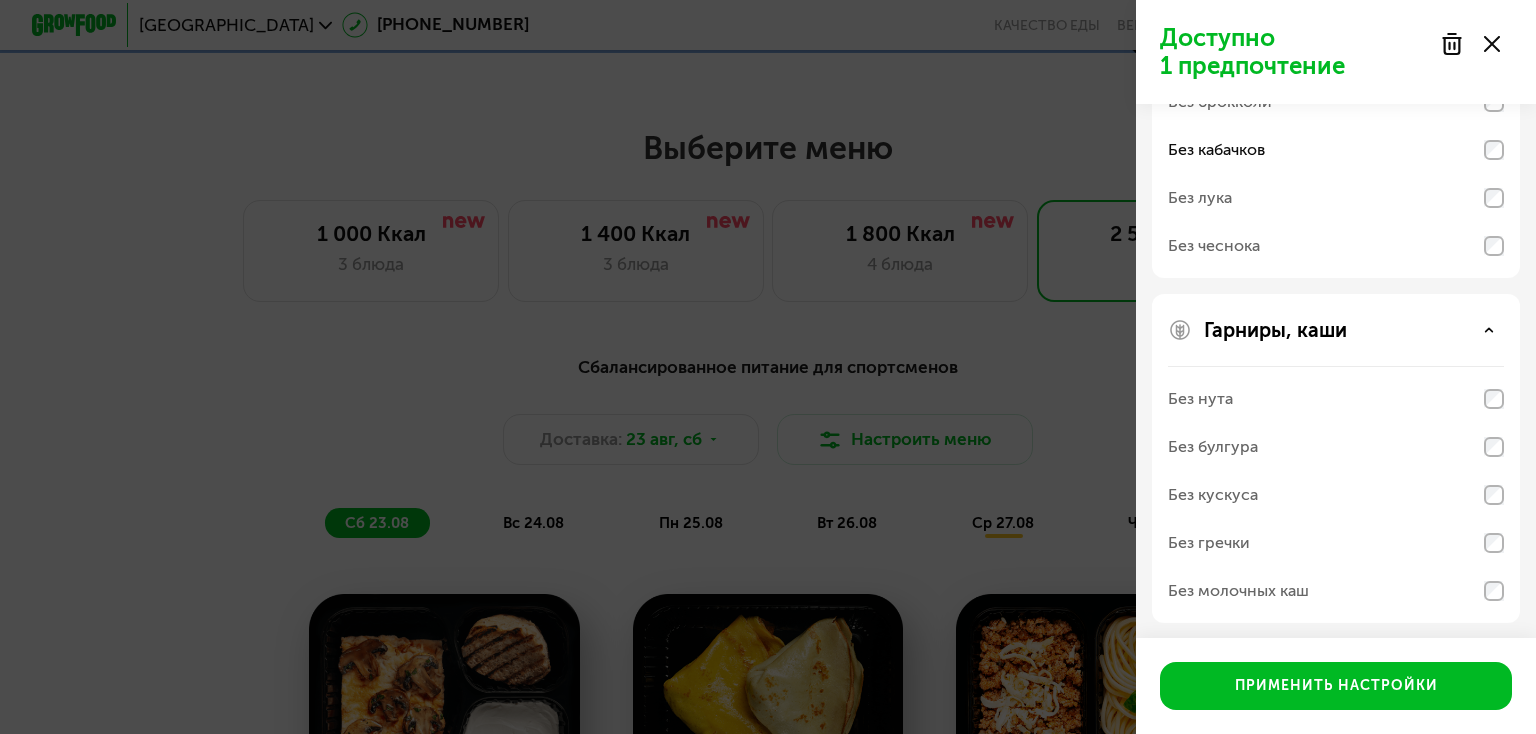
click at [1295, 586] on div "Без молочных каш" at bounding box center [1238, 591] width 141 height 24
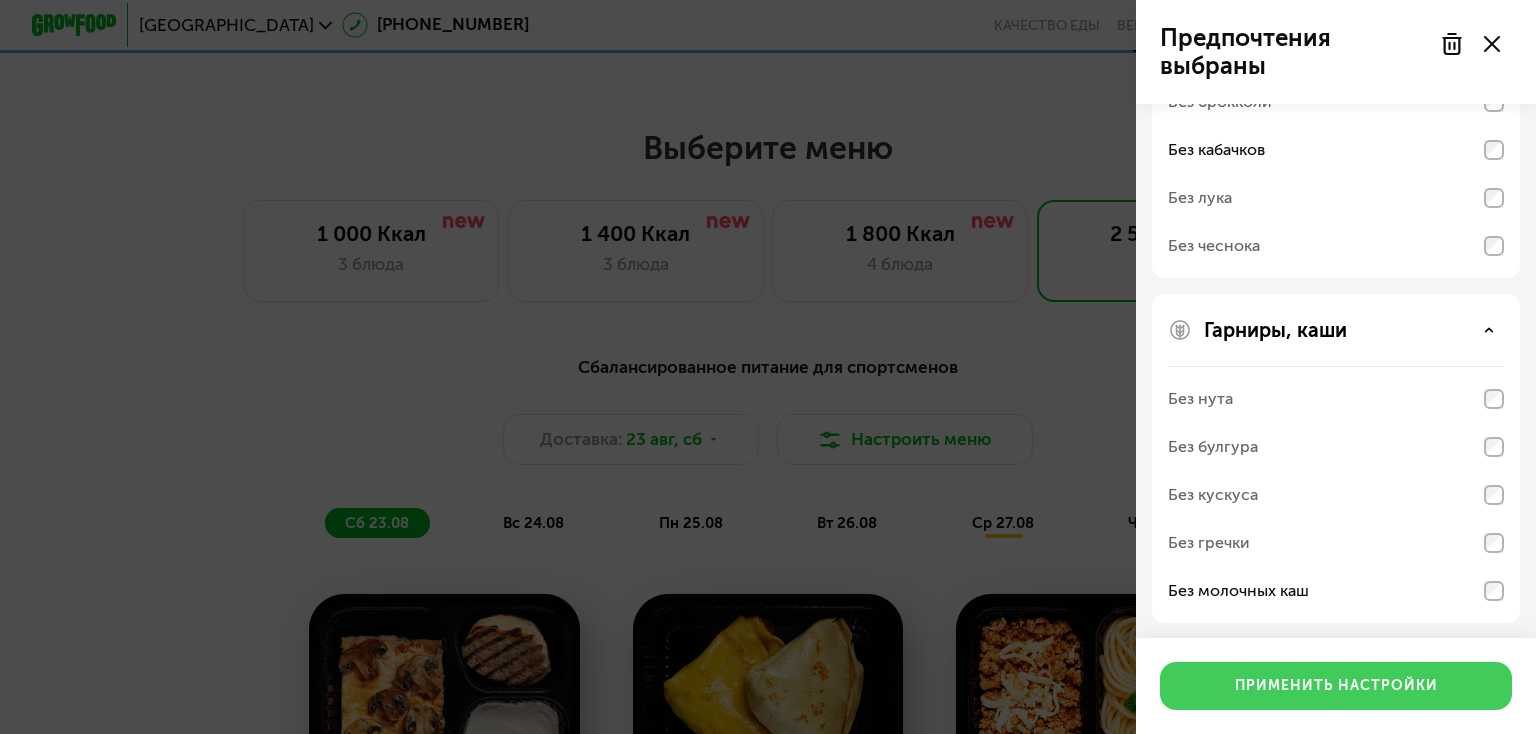
click at [1330, 690] on div "Применить настройки" at bounding box center [1336, 686] width 203 height 20
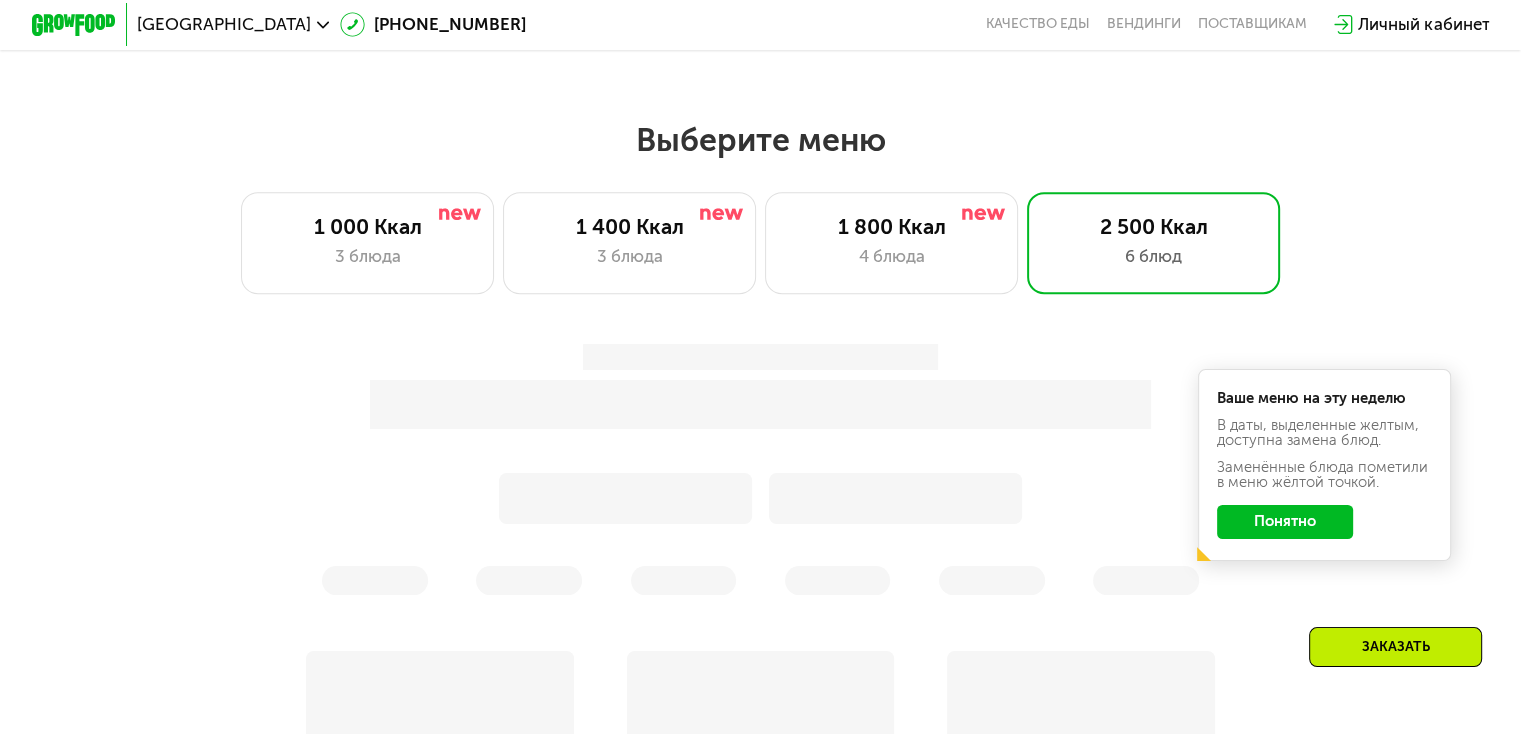
click at [1267, 541] on div "Ваше меню на эту неделю В даты, выделенные желтым, доступна замена блюд. Заменё…" at bounding box center [1325, 465] width 254 height 192
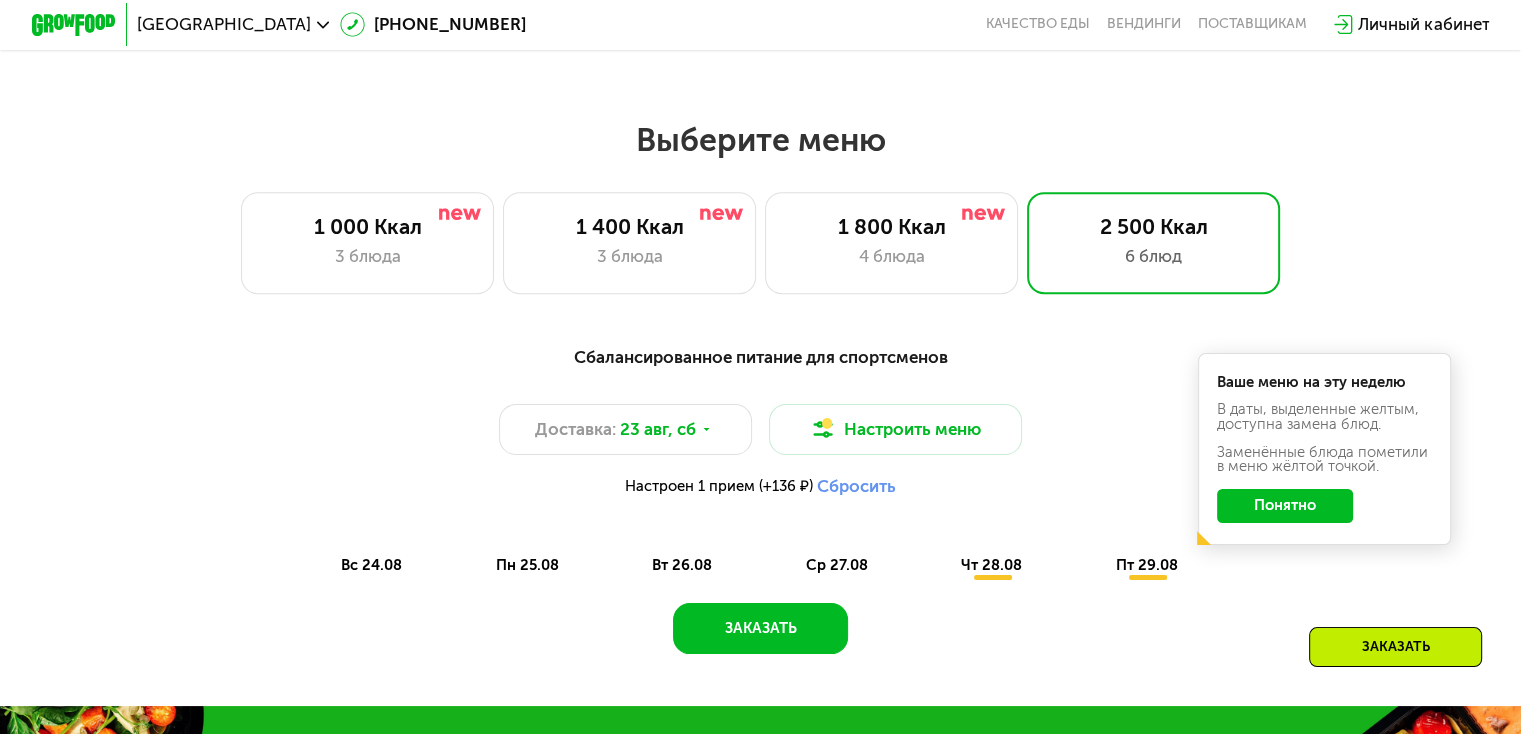
drag, startPoint x: 1267, startPoint y: 541, endPoint x: 1274, endPoint y: 529, distance: 13.9
click at [1274, 529] on div "Ваше меню на эту неделю В даты, выделенные желтым, доступна замена блюд. Заменё…" at bounding box center [1325, 449] width 254 height 192
click at [1274, 523] on button "Понятно" at bounding box center [1285, 506] width 136 height 34
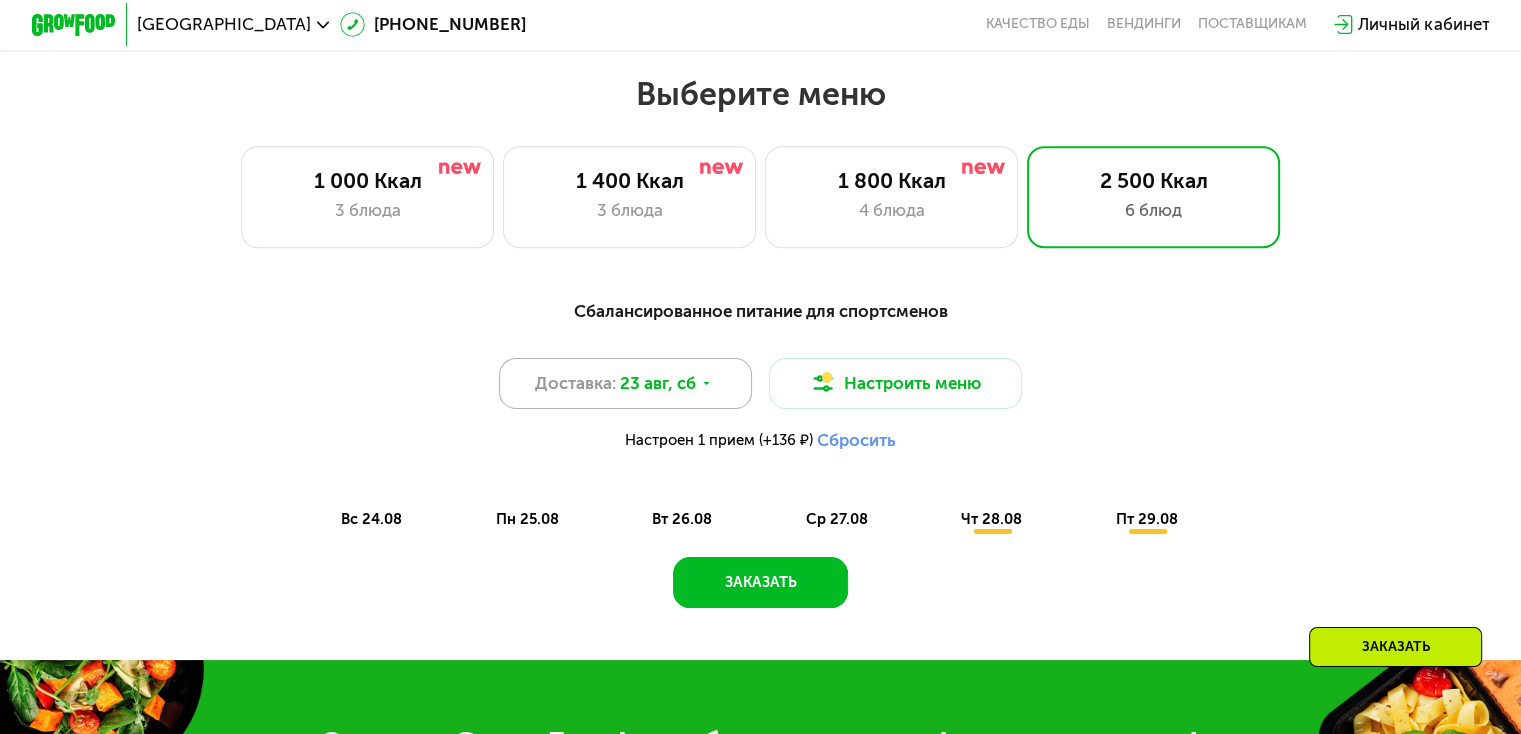
scroll to position [886, 0]
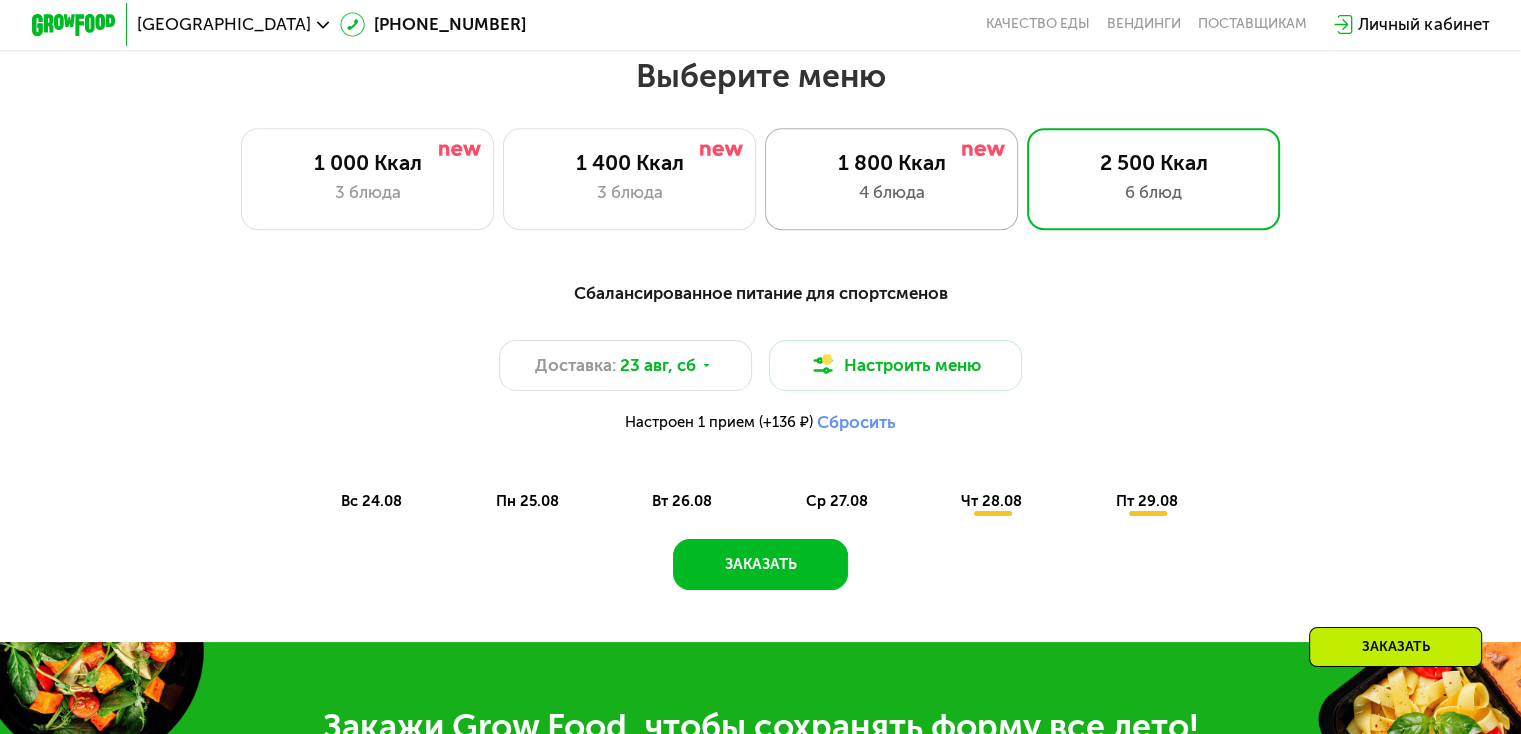
click at [828, 205] on div "4 блюда" at bounding box center [891, 192] width 209 height 25
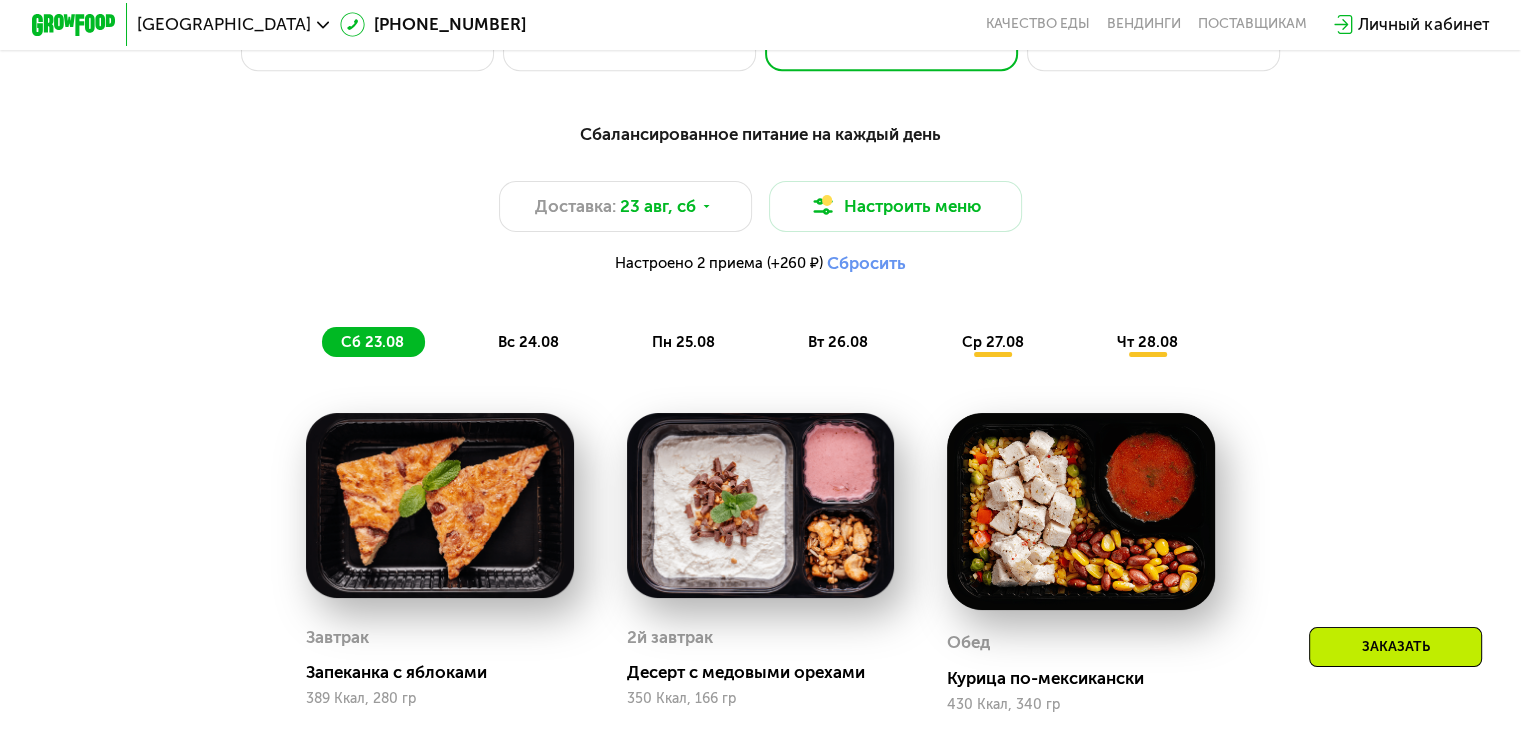
scroll to position [1054, 0]
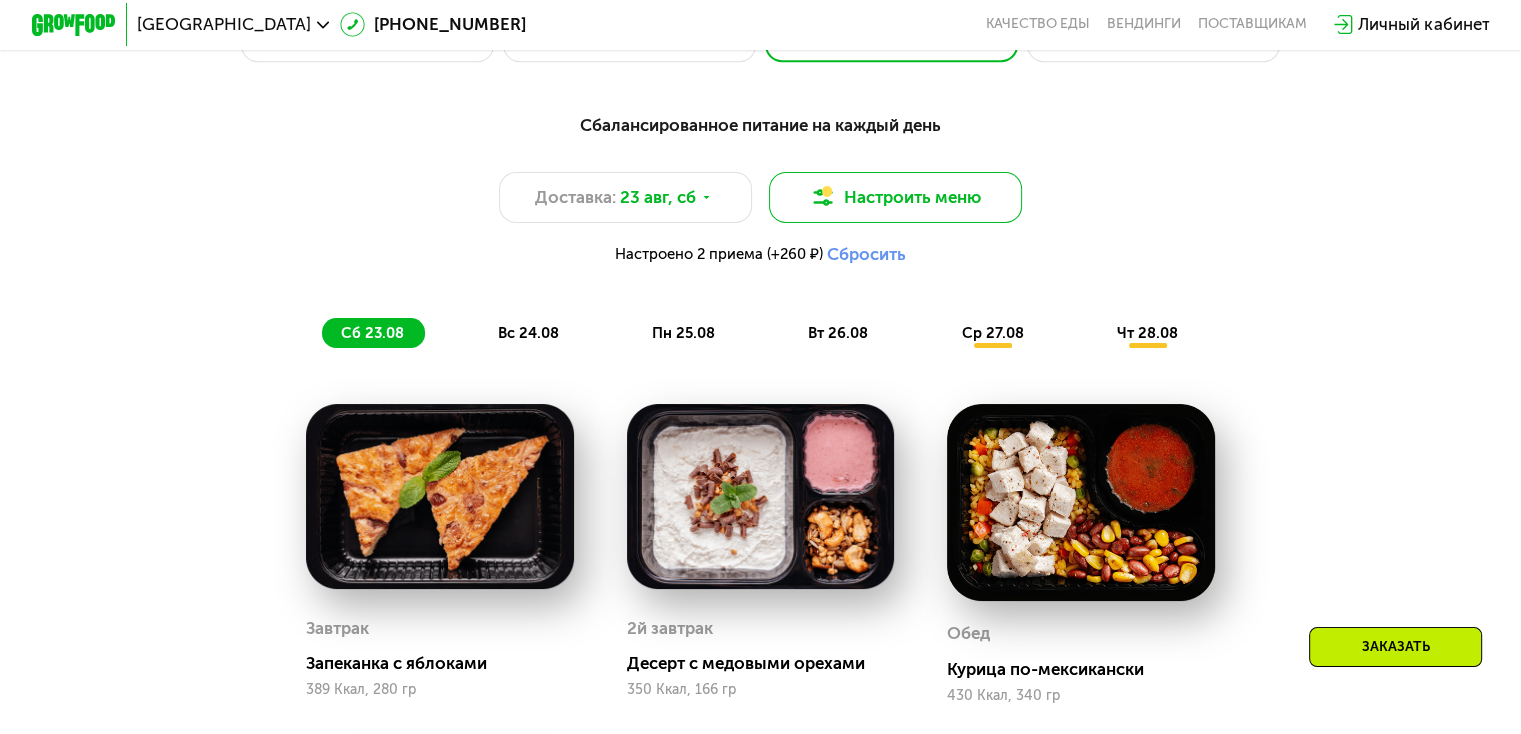
click at [871, 208] on button "Настроить меню" at bounding box center [896, 197] width 254 height 51
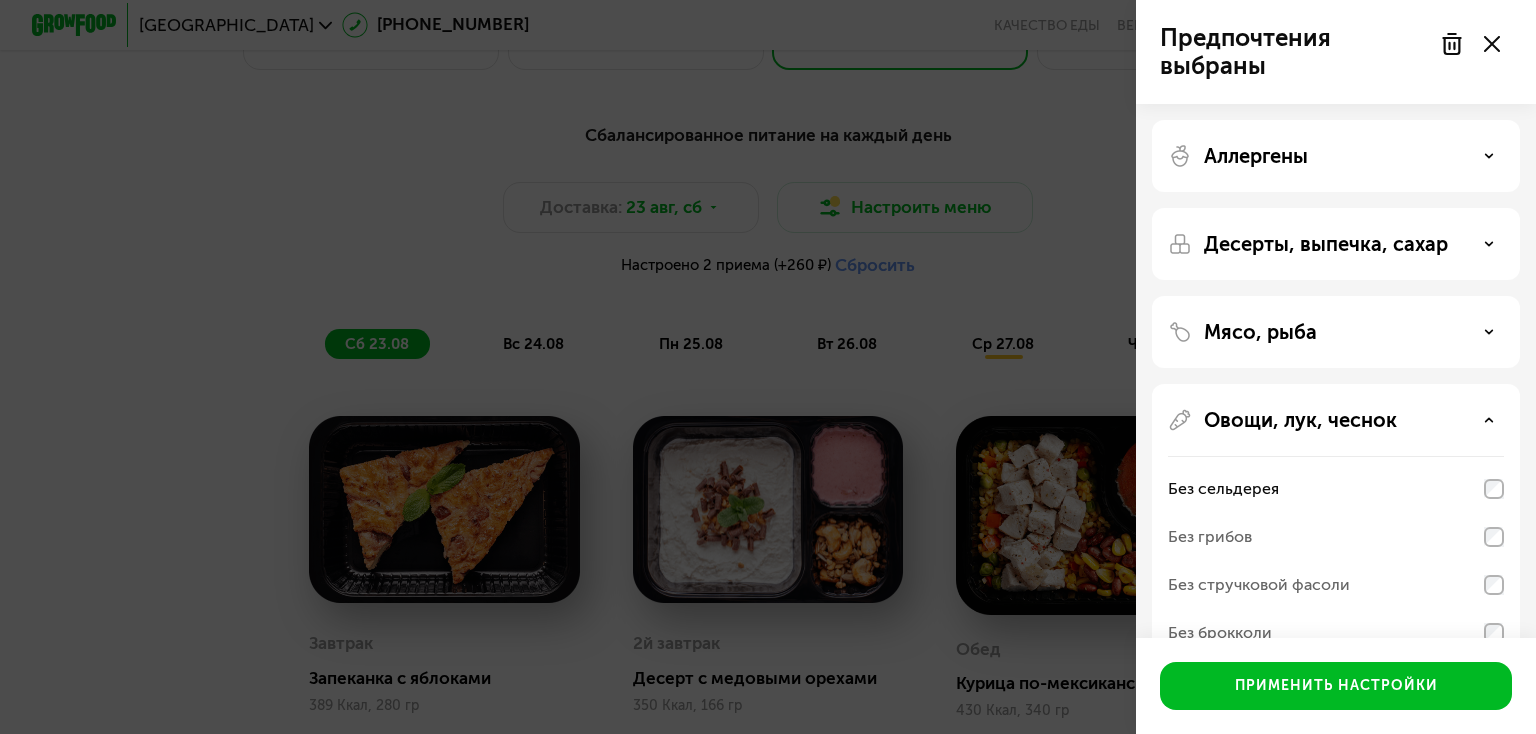
click at [905, 187] on div "Предпочтения выбраны Аллергены Десерты, выпечка, сахар Мясо, рыба Овощи, лук, ч…" at bounding box center [768, 367] width 1536 height 734
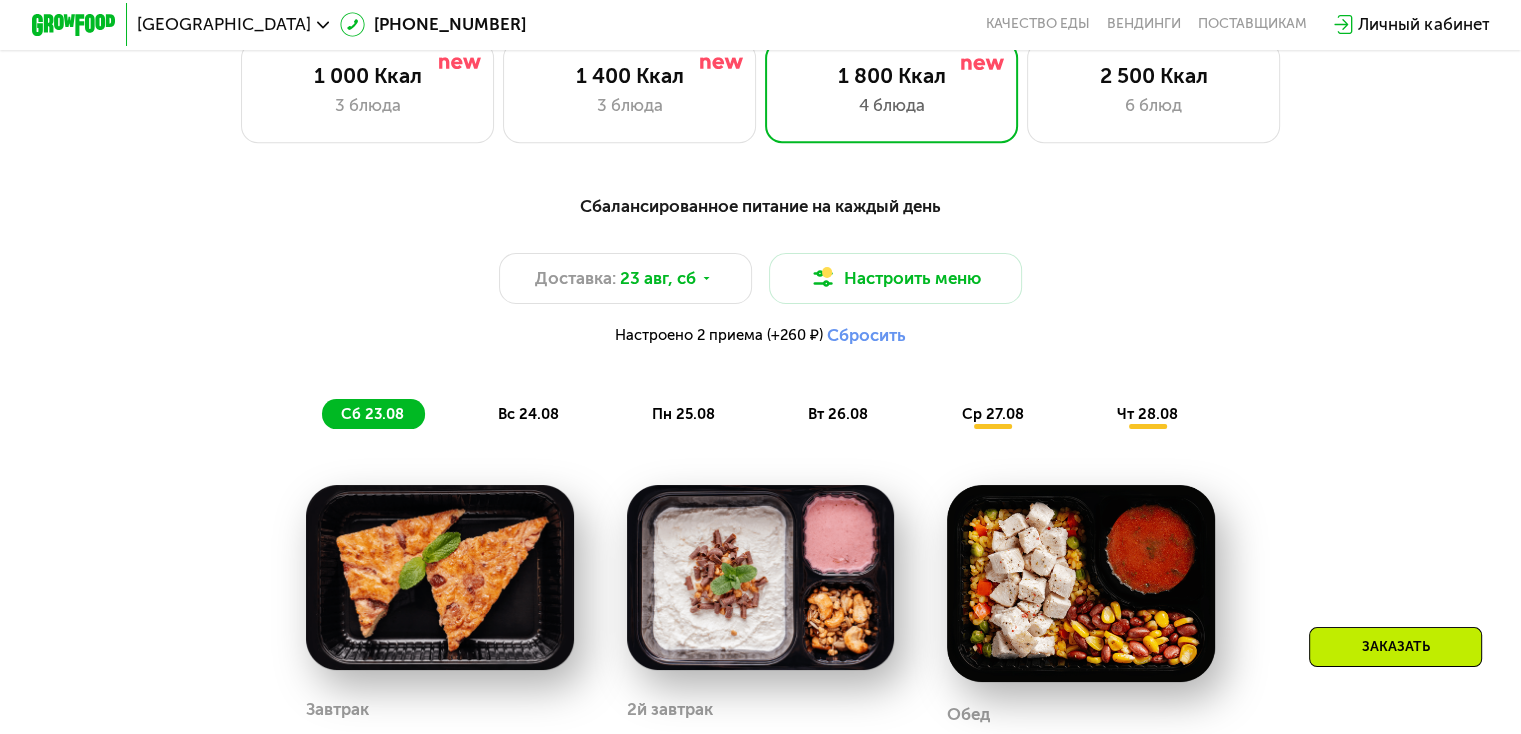
scroll to position [956, 0]
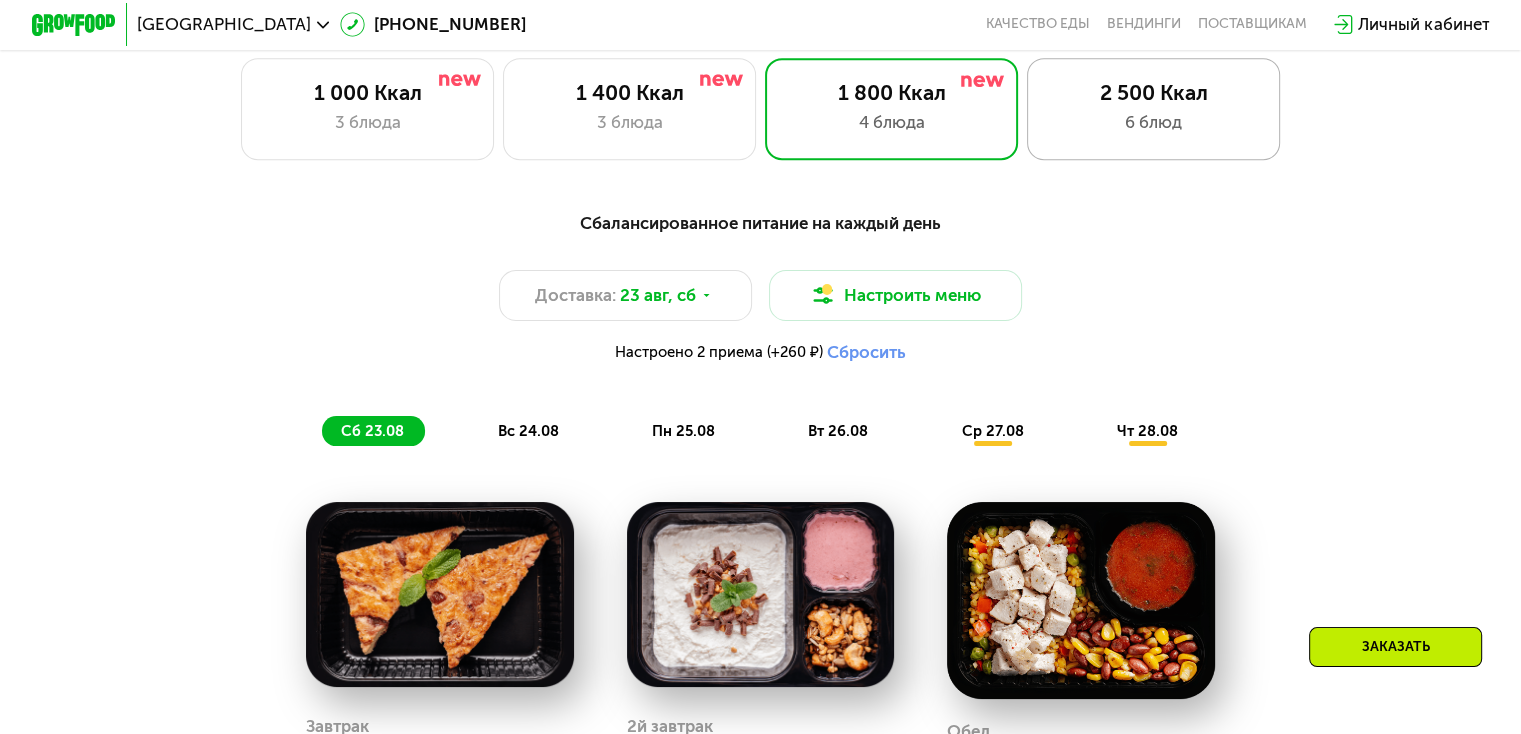
click at [1085, 90] on div "2 500 Ккал" at bounding box center [1153, 92] width 209 height 25
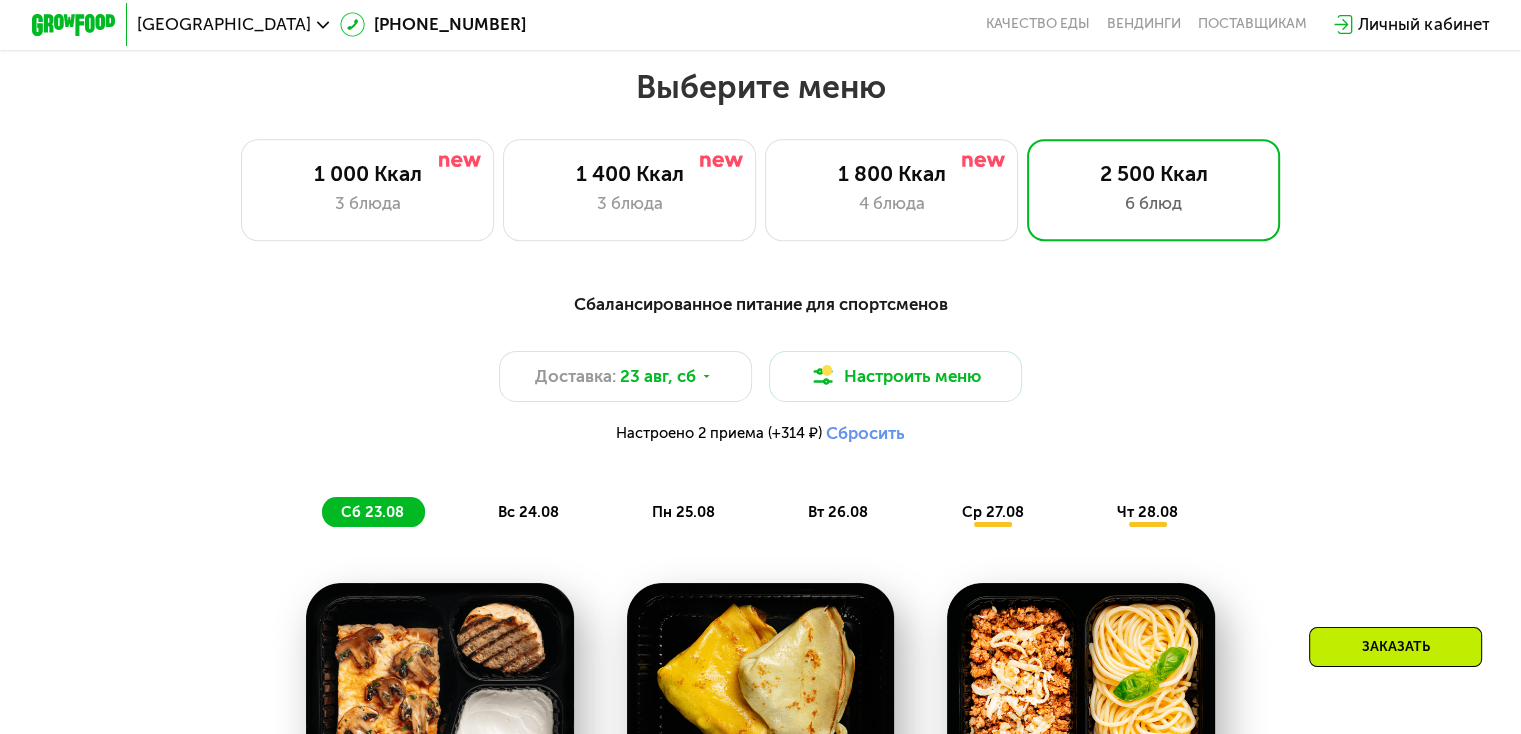
scroll to position [876, 0]
